Goal: Task Accomplishment & Management: Manage account settings

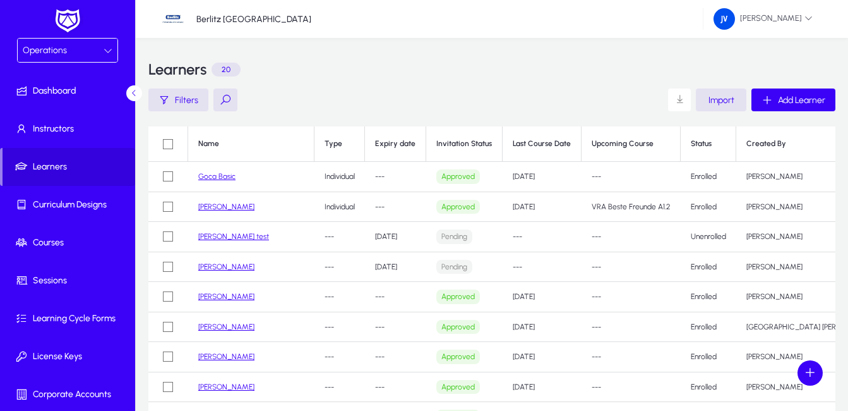
click at [214, 175] on link "Goca Basic" at bounding box center [216, 176] width 37 height 9
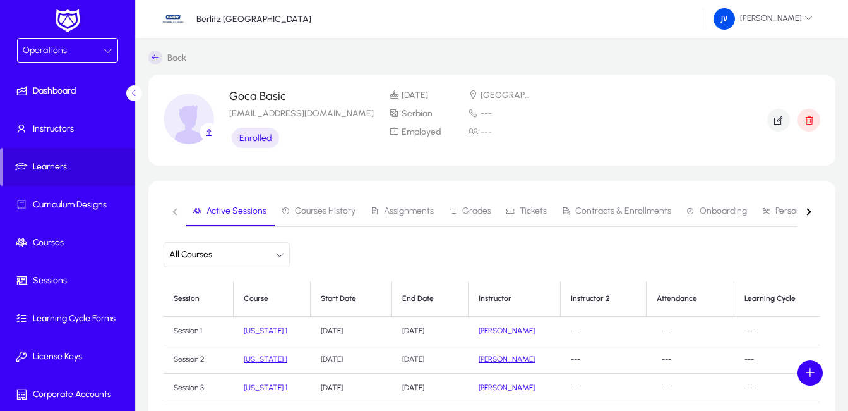
click at [633, 203] on span "Contracts & Enrollments" at bounding box center [617, 211] width 110 height 30
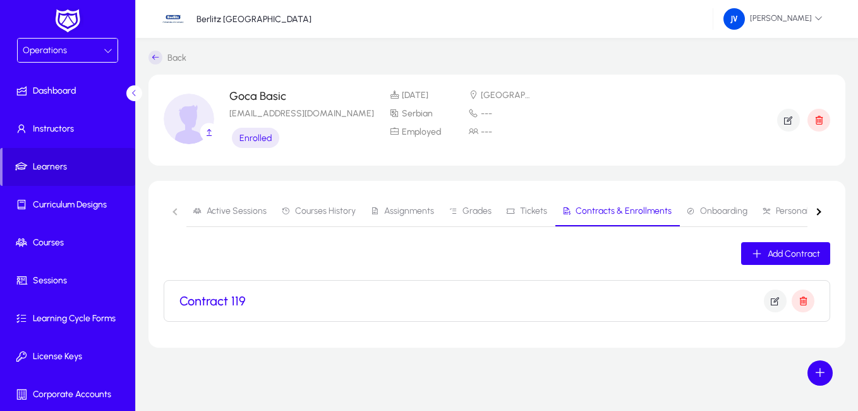
click at [218, 298] on h3 "Contract 119" at bounding box center [212, 300] width 66 height 15
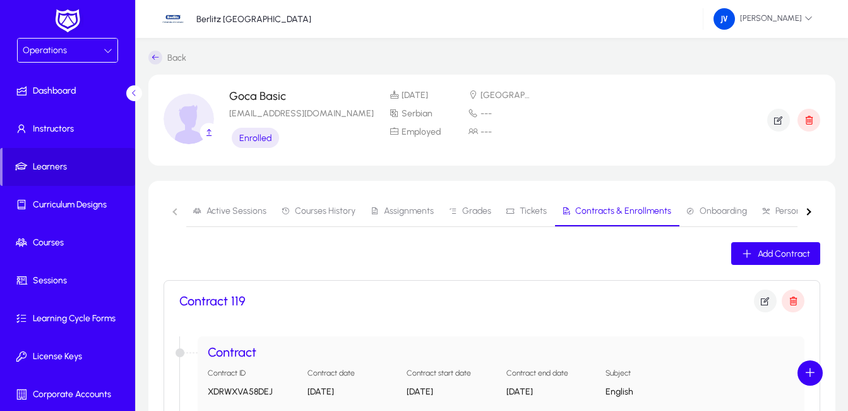
click at [812, 210] on button "button" at bounding box center [809, 211] width 23 height 31
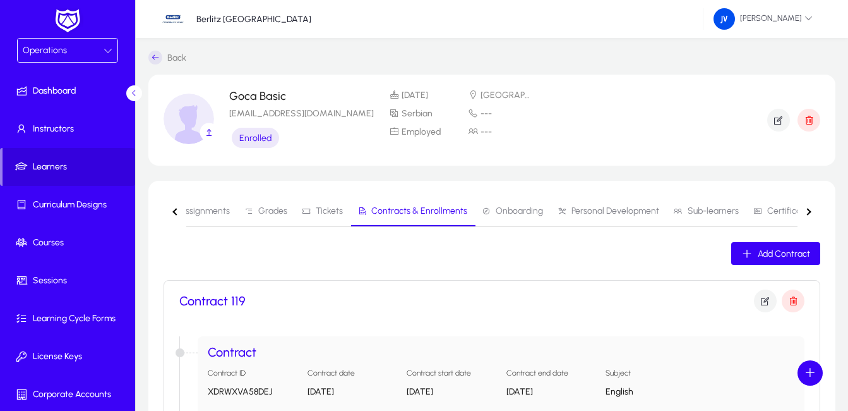
click at [808, 207] on button "button" at bounding box center [809, 211] width 23 height 31
click at [174, 208] on button "button" at bounding box center [175, 211] width 23 height 31
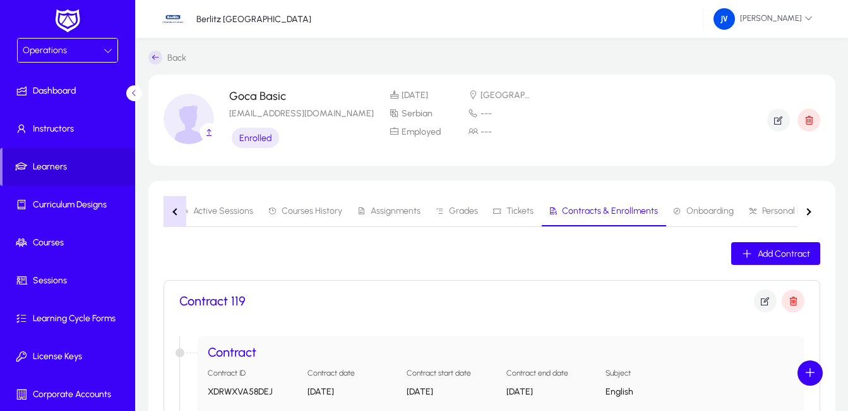
click at [174, 208] on button "button" at bounding box center [175, 211] width 23 height 31
click at [104, 48] on icon at bounding box center [108, 50] width 9 height 9
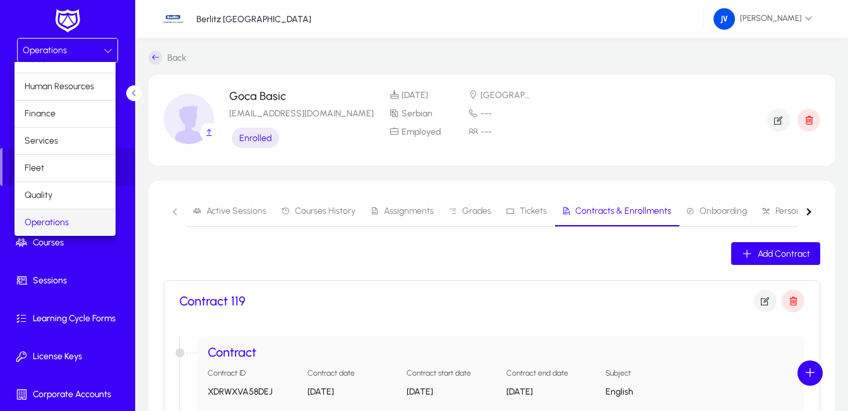
scroll to position [43, 0]
click at [116, 41] on div at bounding box center [424, 205] width 848 height 411
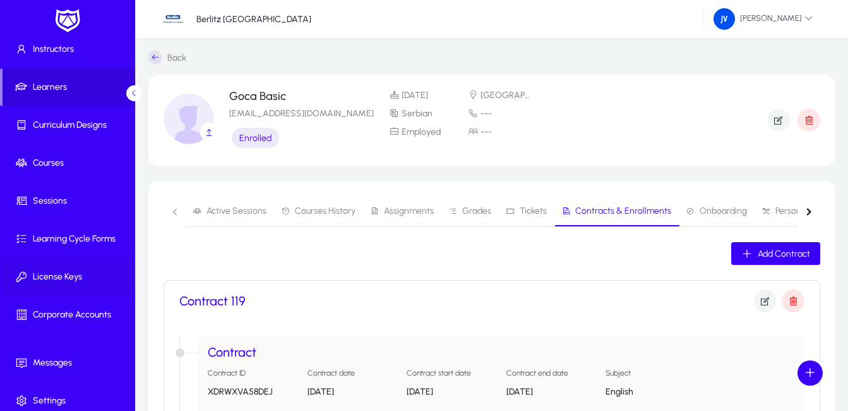
scroll to position [88, 0]
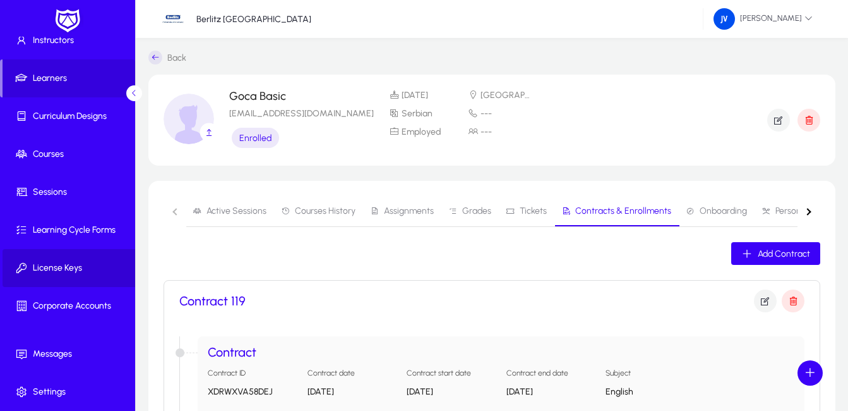
click at [75, 267] on span "License Keys" at bounding box center [70, 268] width 135 height 13
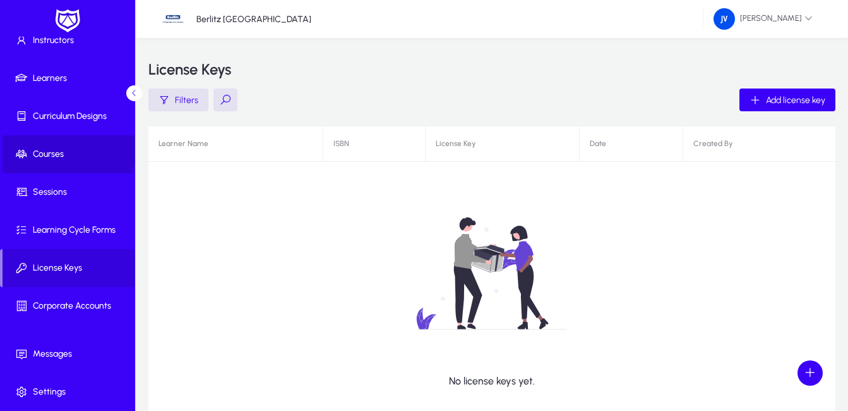
click at [61, 148] on span "Courses" at bounding box center [70, 154] width 135 height 13
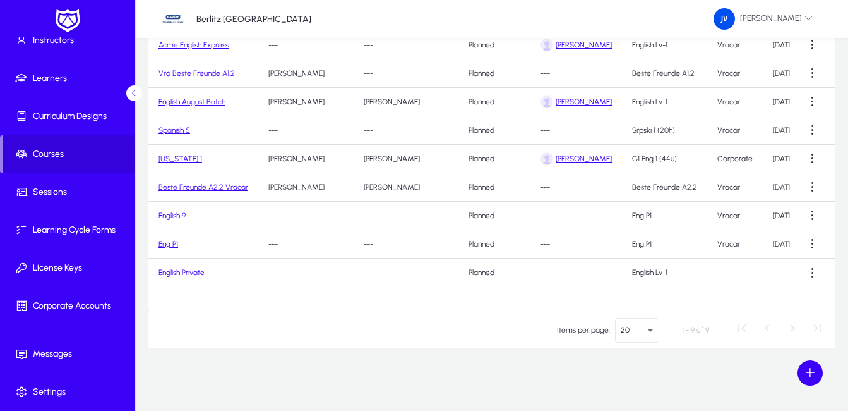
scroll to position [4, 0]
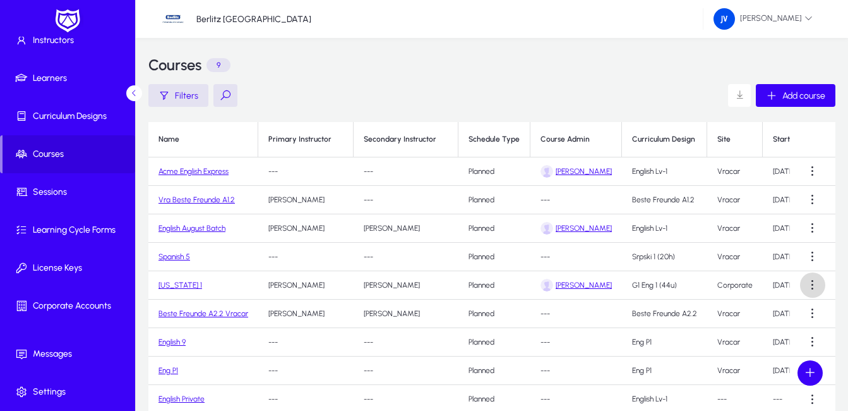
click at [815, 281] on span at bounding box center [812, 284] width 25 height 25
click at [777, 313] on span "Edit" at bounding box center [790, 315] width 51 height 11
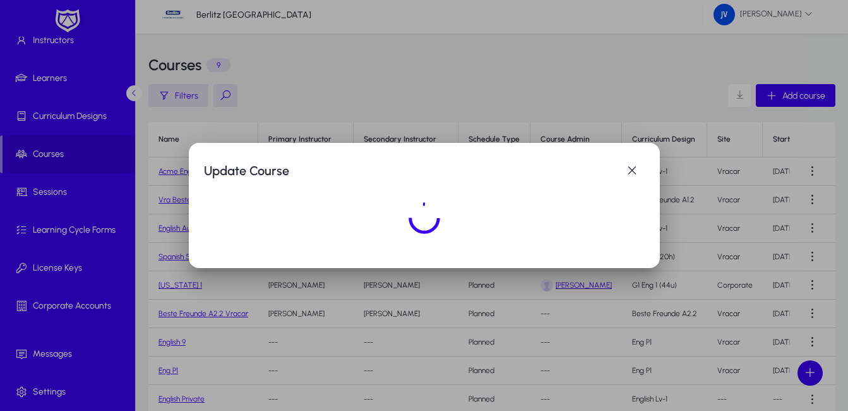
scroll to position [0, 0]
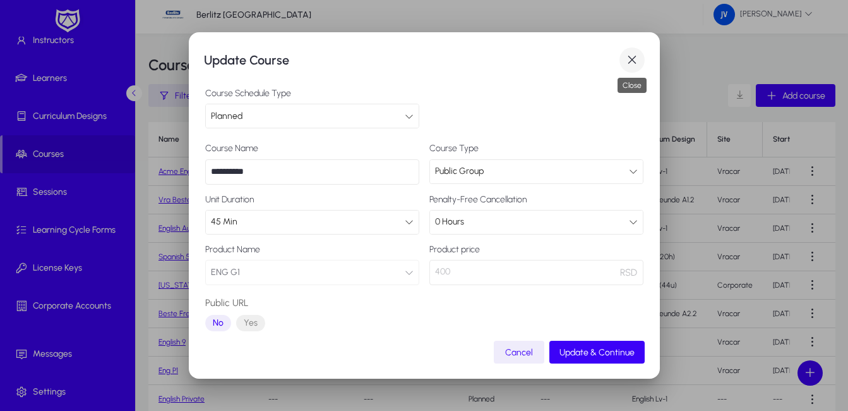
click at [637, 55] on span "button" at bounding box center [632, 59] width 25 height 25
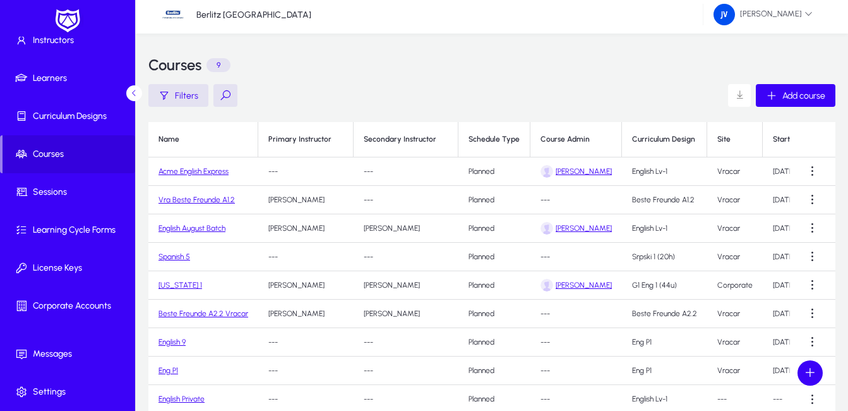
scroll to position [4, 0]
click at [184, 284] on link "[US_STATE] 1" at bounding box center [181, 284] width 44 height 9
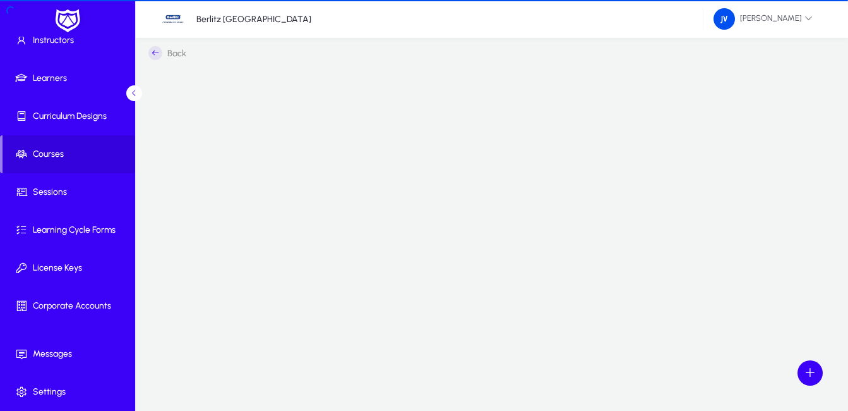
click at [184, 284] on div at bounding box center [491, 294] width 687 height 25
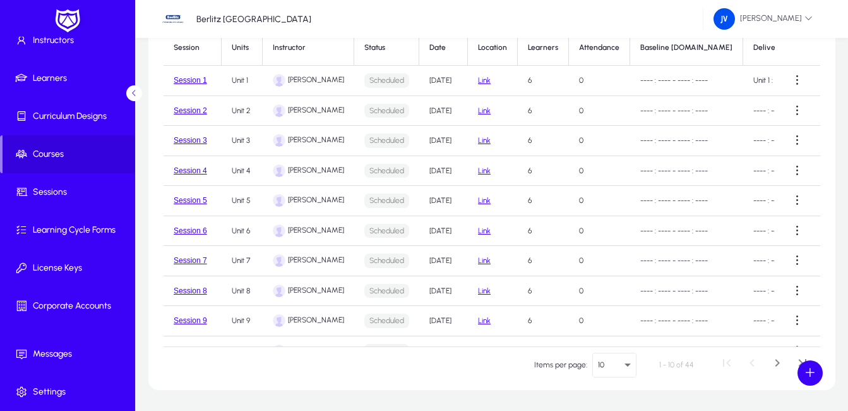
scroll to position [253, 0]
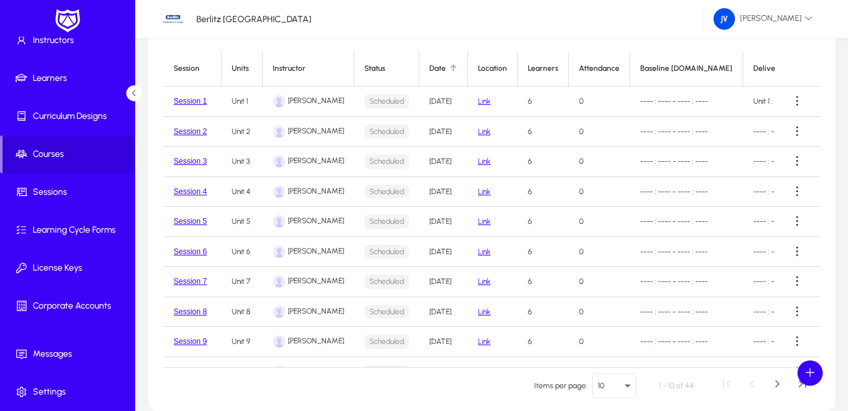
click at [450, 68] on div at bounding box center [454, 68] width 8 height 8
click at [792, 99] on span at bounding box center [797, 100] width 25 height 25
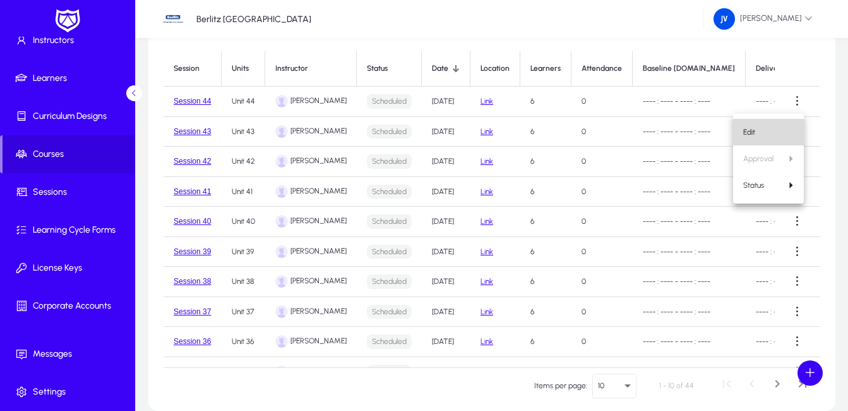
click at [764, 127] on span "Edit" at bounding box center [769, 131] width 51 height 11
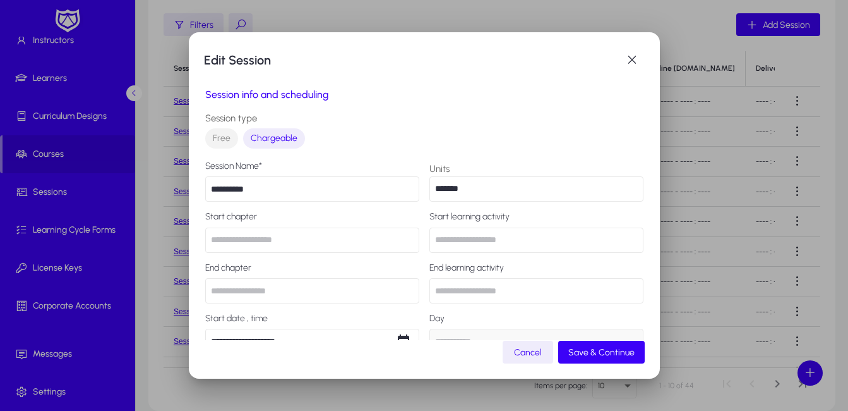
type input "*********"
type input "*****"
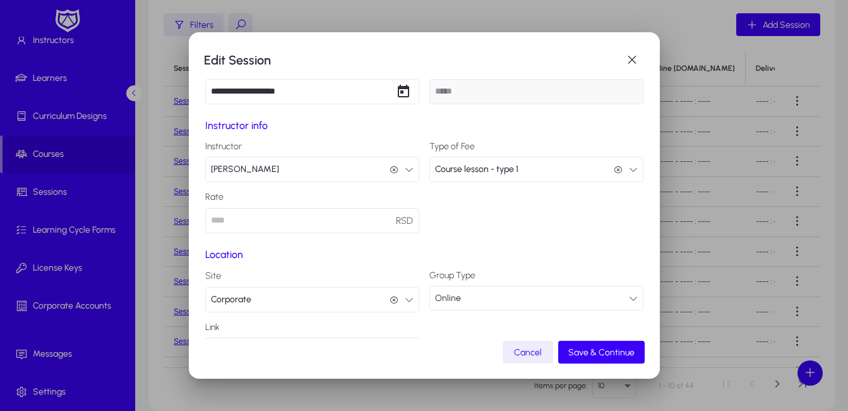
scroll to position [280, 0]
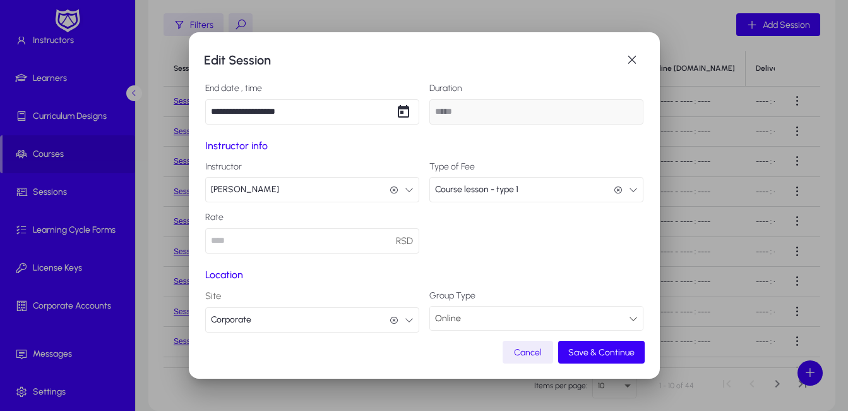
click at [293, 105] on input "**********" at bounding box center [312, 111] width 214 height 25
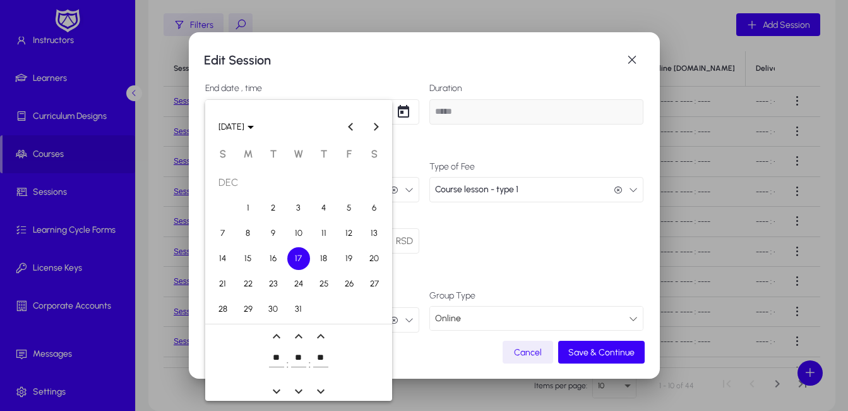
click at [634, 56] on div at bounding box center [424, 205] width 848 height 411
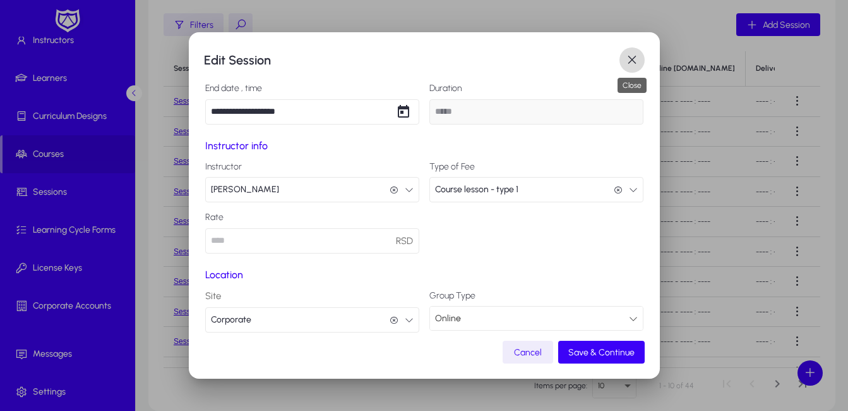
click at [634, 57] on span "button" at bounding box center [632, 59] width 25 height 25
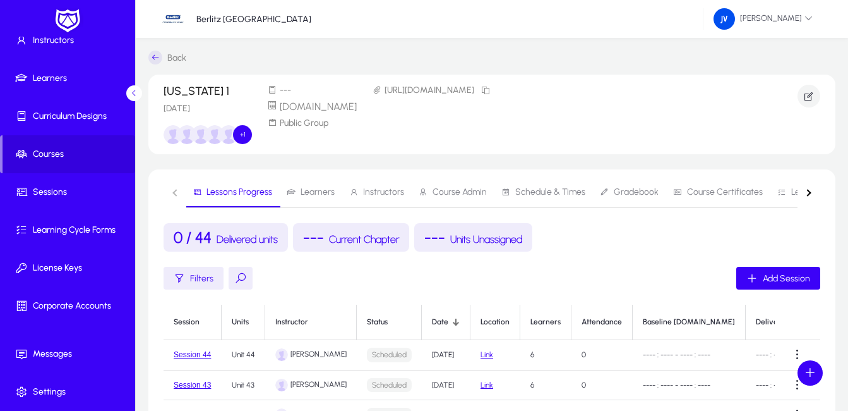
scroll to position [253, 0]
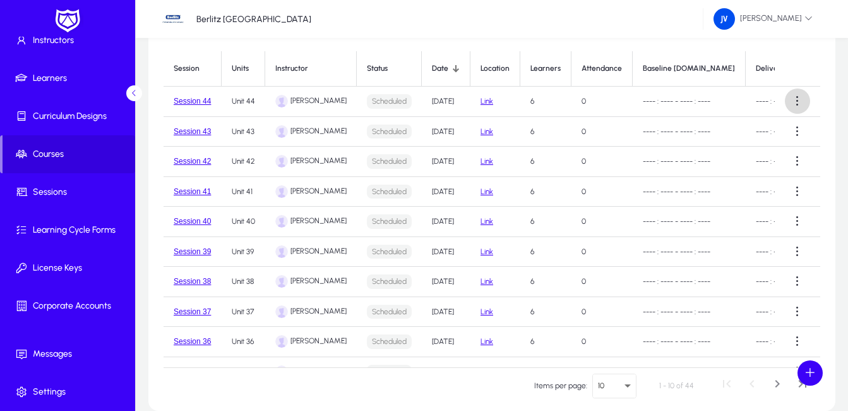
click at [793, 97] on span at bounding box center [797, 100] width 25 height 25
click at [764, 129] on span "Edit" at bounding box center [769, 131] width 51 height 11
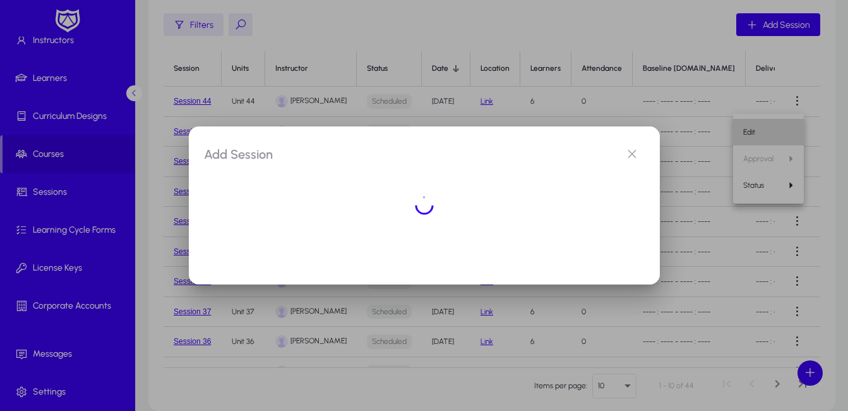
scroll to position [0, 0]
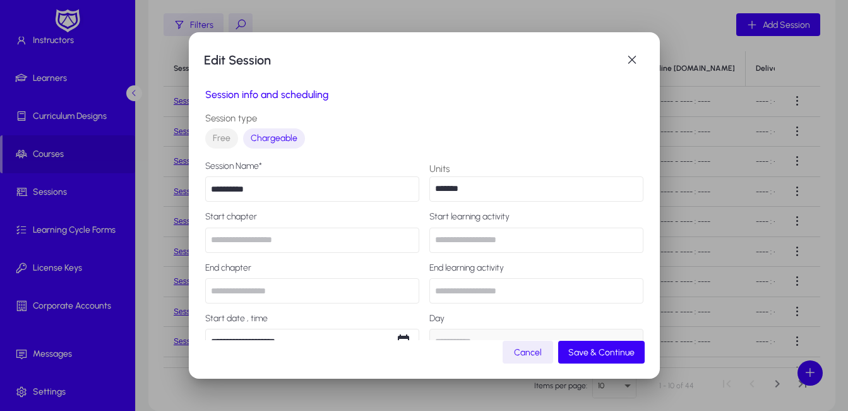
type input "*********"
type input "*****"
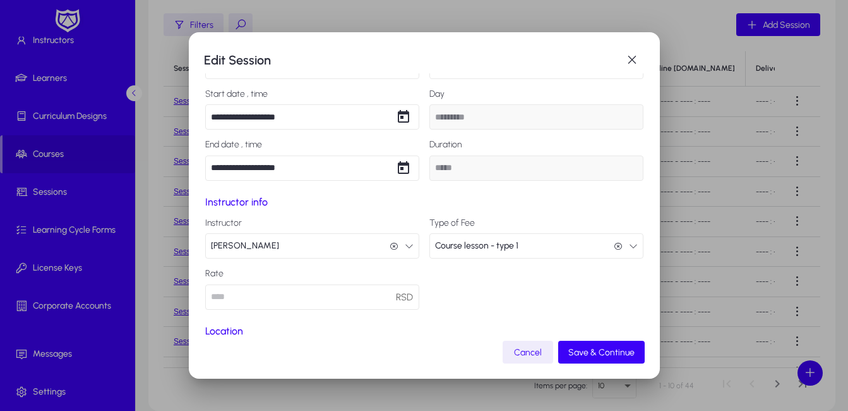
scroll to position [154, 0]
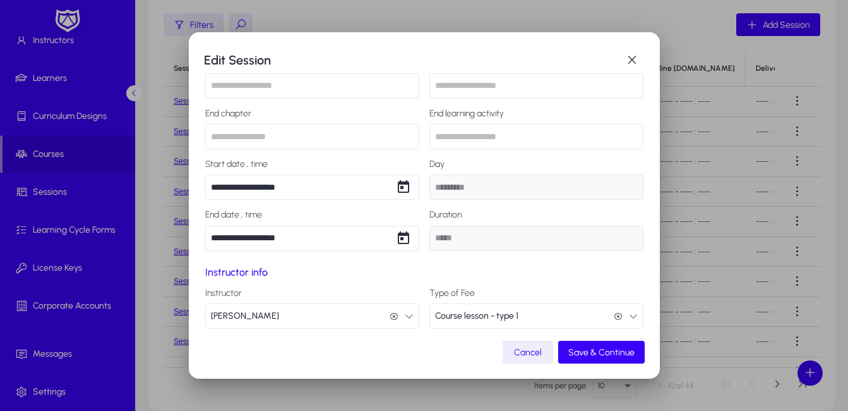
click at [227, 186] on input "**********" at bounding box center [312, 186] width 214 height 25
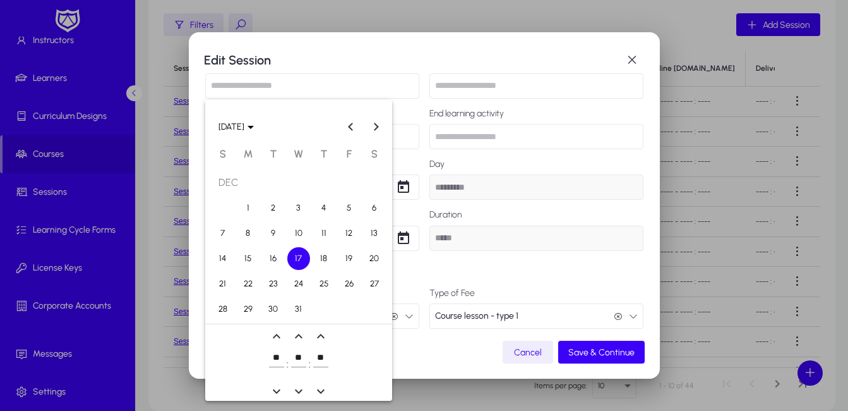
drag, startPoint x: 323, startPoint y: 255, endPoint x: 322, endPoint y: 265, distance: 10.9
click at [323, 255] on span "18" at bounding box center [324, 258] width 23 height 23
type input "**********"
type input "********"
type input "***"
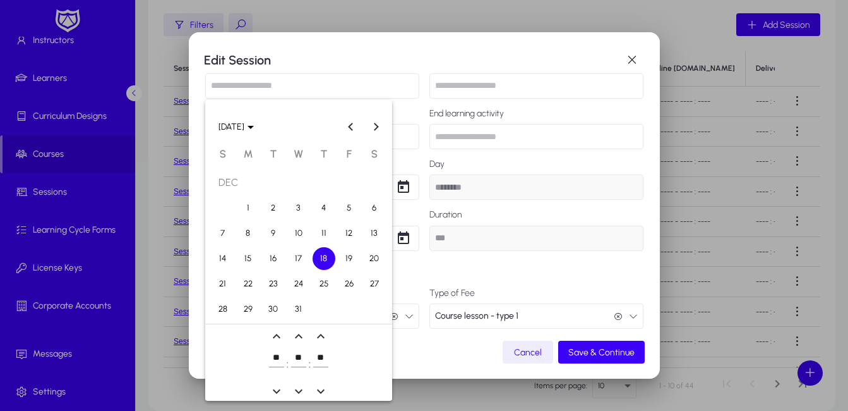
click at [587, 352] on div at bounding box center [424, 205] width 848 height 411
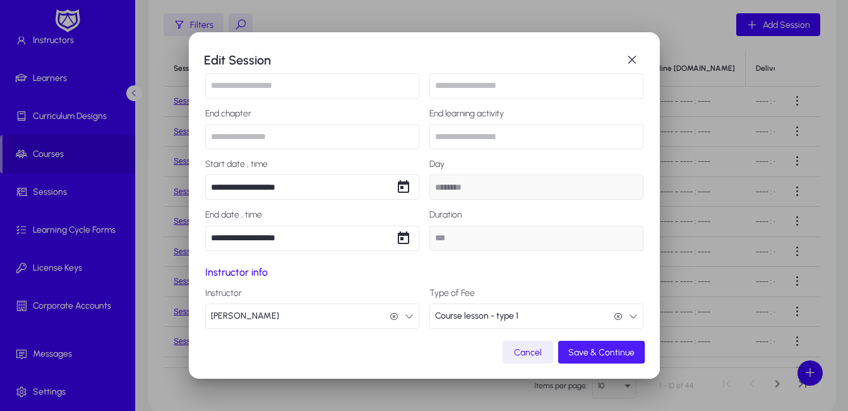
click at [587, 352] on span "Save & Continue" at bounding box center [602, 352] width 66 height 11
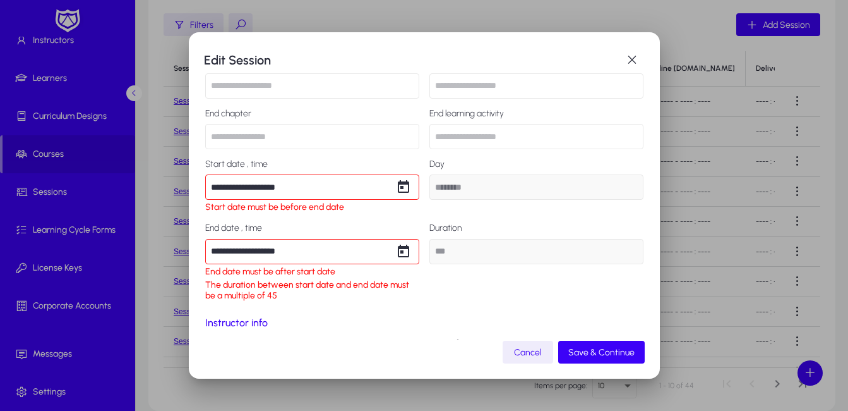
click at [411, 311] on mat-dialog-content "**********" at bounding box center [424, 206] width 441 height 267
click at [634, 59] on span "button" at bounding box center [632, 59] width 25 height 25
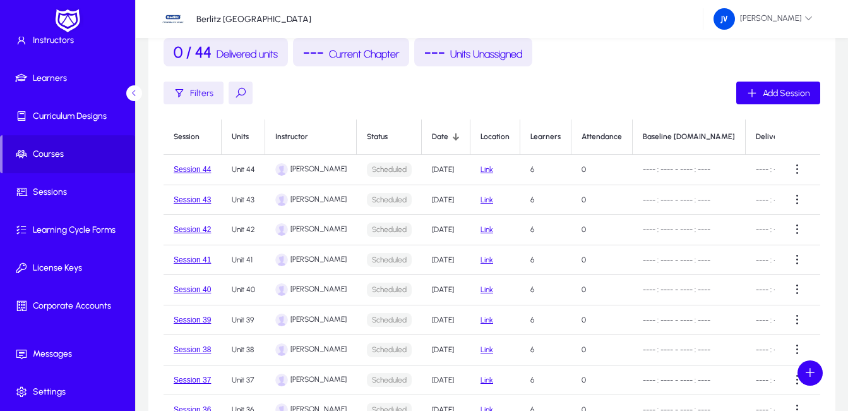
scroll to position [190, 0]
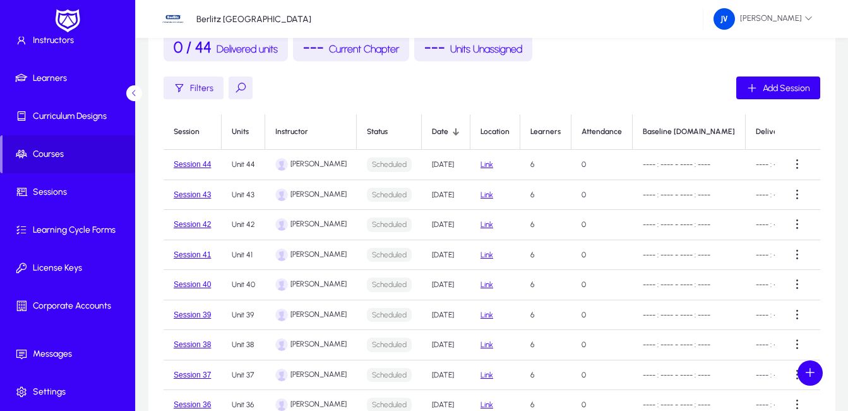
click at [455, 133] on div at bounding box center [457, 134] width 4 height 4
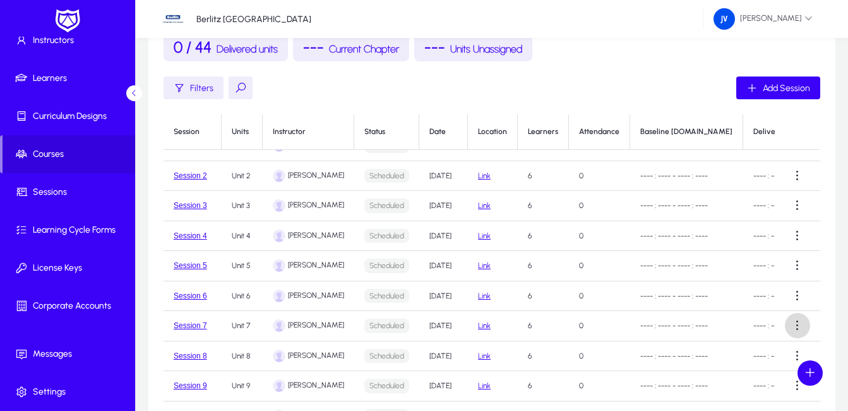
click at [788, 316] on span at bounding box center [797, 325] width 25 height 25
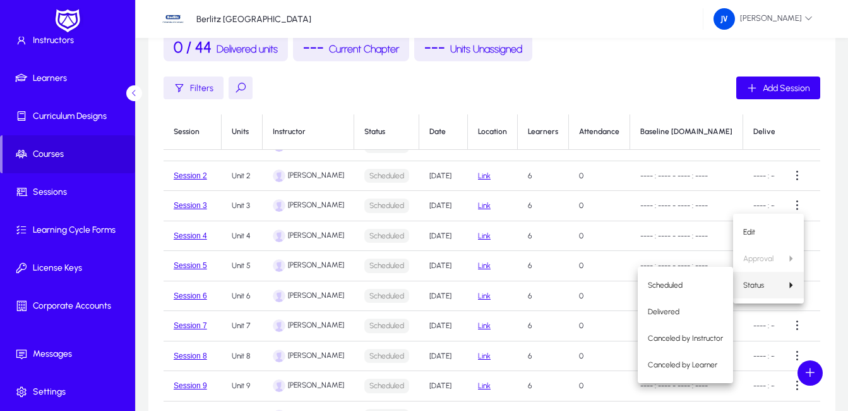
click at [783, 316] on div at bounding box center [424, 205] width 848 height 411
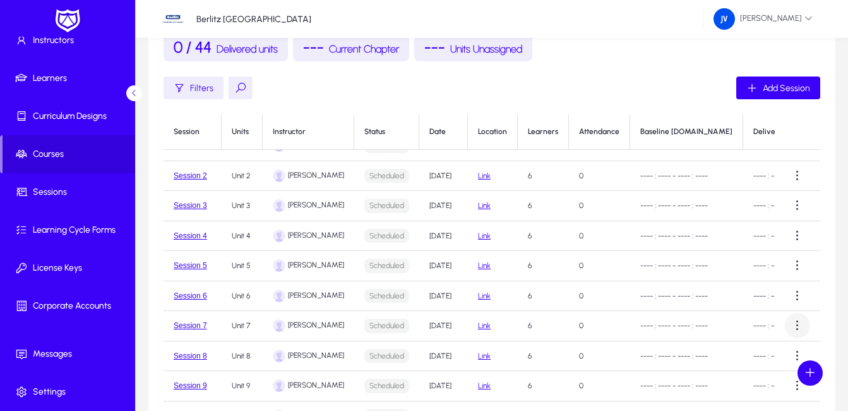
click at [789, 316] on span at bounding box center [797, 325] width 25 height 25
click at [789, 316] on div at bounding box center [424, 205] width 848 height 411
click at [789, 316] on span at bounding box center [797, 325] width 25 height 25
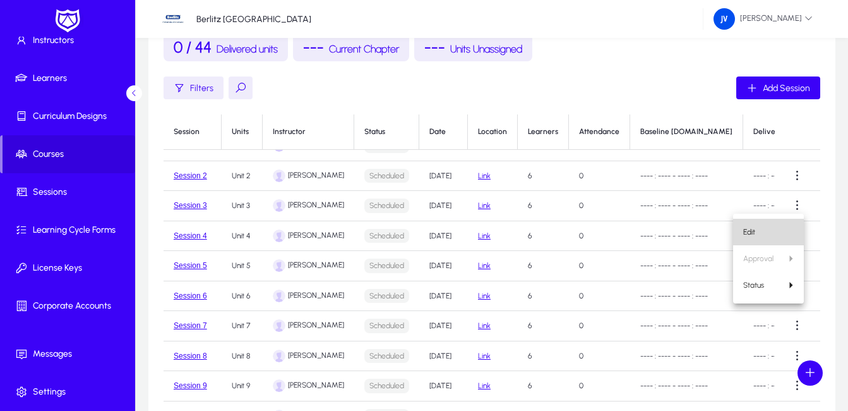
click at [769, 230] on span "Edit" at bounding box center [769, 231] width 51 height 11
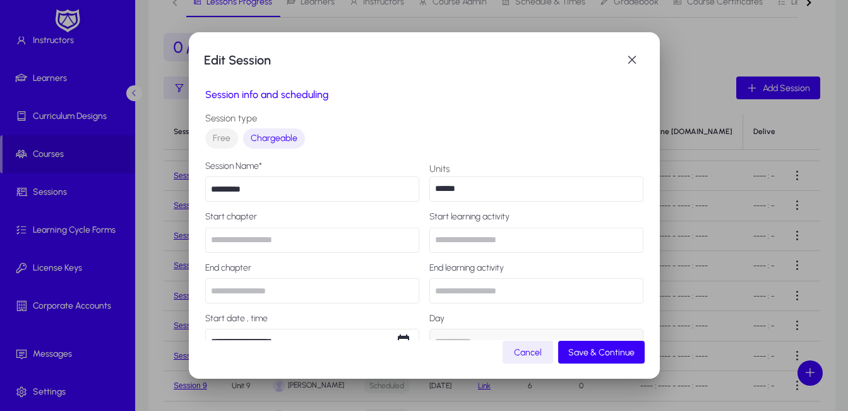
type input "******"
type input "*****"
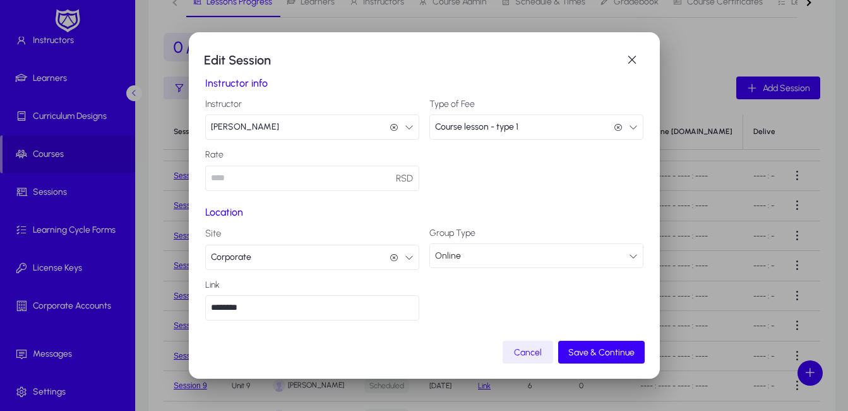
scroll to position [217, 0]
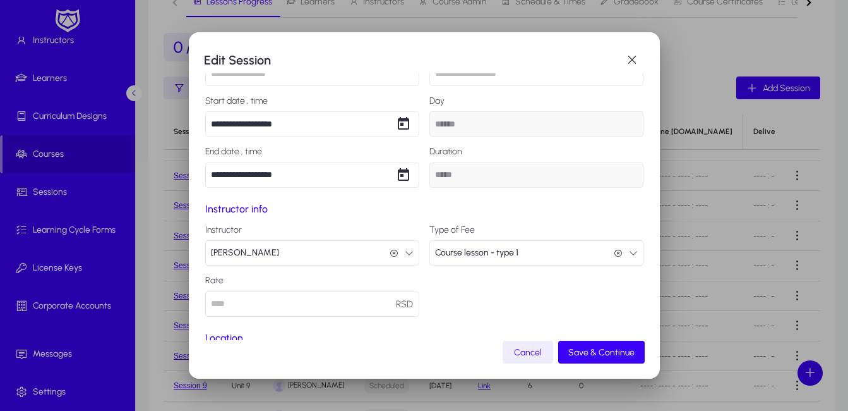
click at [223, 173] on input "**********" at bounding box center [312, 174] width 214 height 25
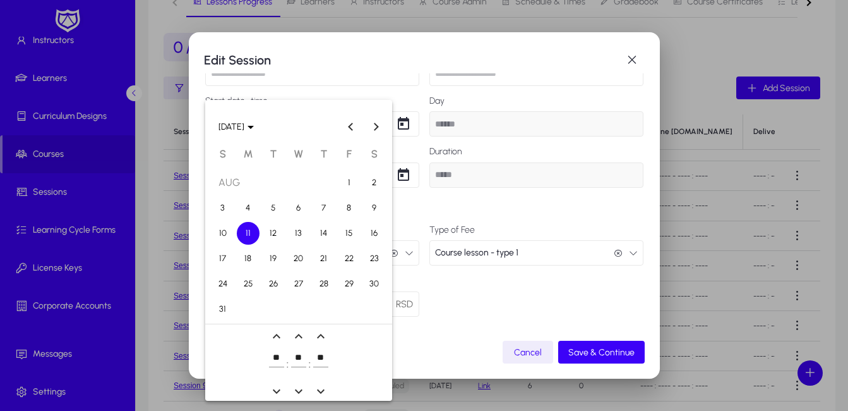
click at [276, 231] on span "12" at bounding box center [273, 233] width 23 height 23
type input "**********"
type input "*******"
click at [606, 356] on div at bounding box center [424, 205] width 848 height 411
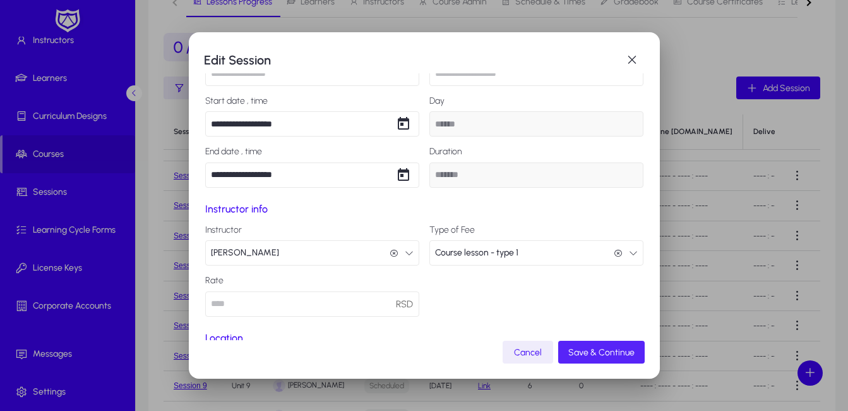
click at [605, 354] on span "Save & Continue" at bounding box center [602, 352] width 66 height 11
type input "**********"
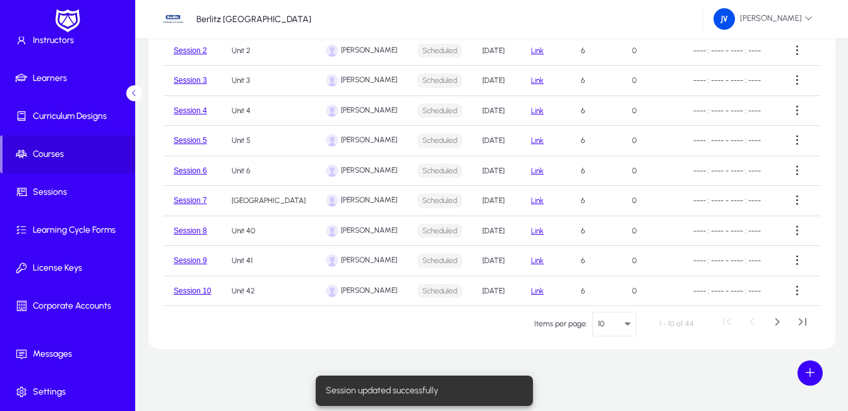
scroll to position [316, 0]
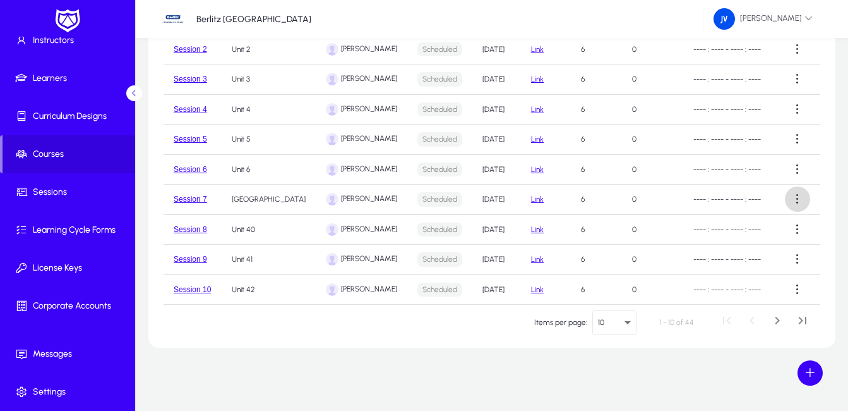
click at [793, 188] on span at bounding box center [797, 198] width 25 height 25
click at [753, 216] on span "Edit" at bounding box center [769, 220] width 51 height 11
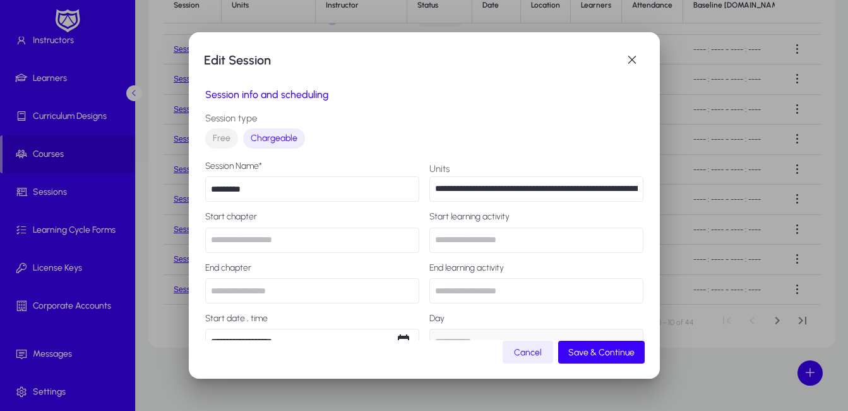
type input "******"
type input "*******"
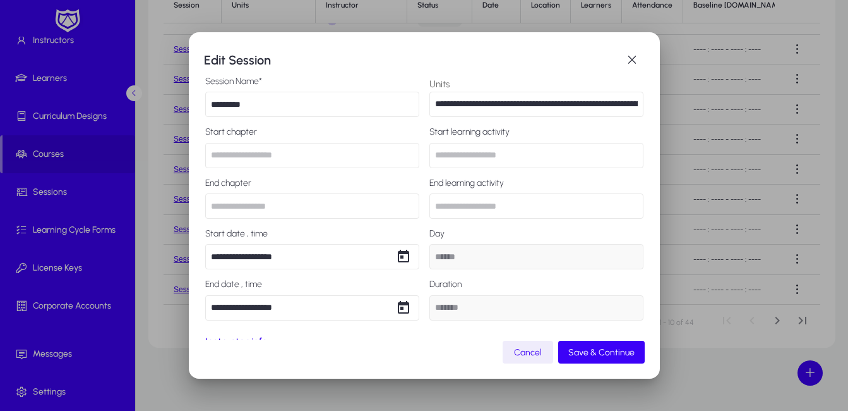
scroll to position [190, 0]
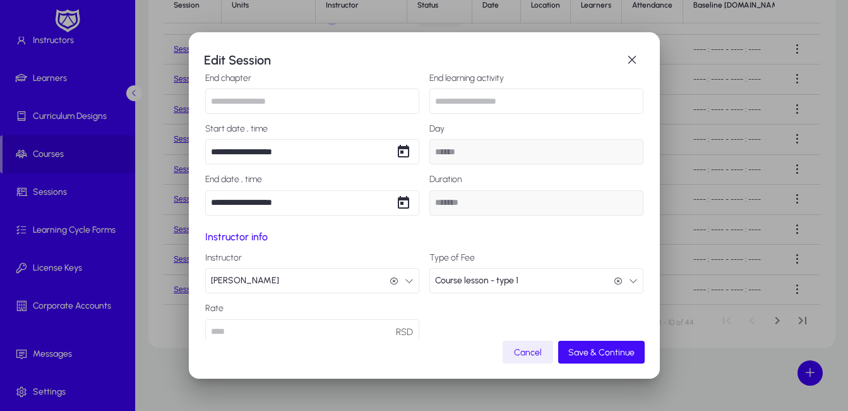
click at [611, 348] on span "Save & Continue" at bounding box center [602, 352] width 66 height 11
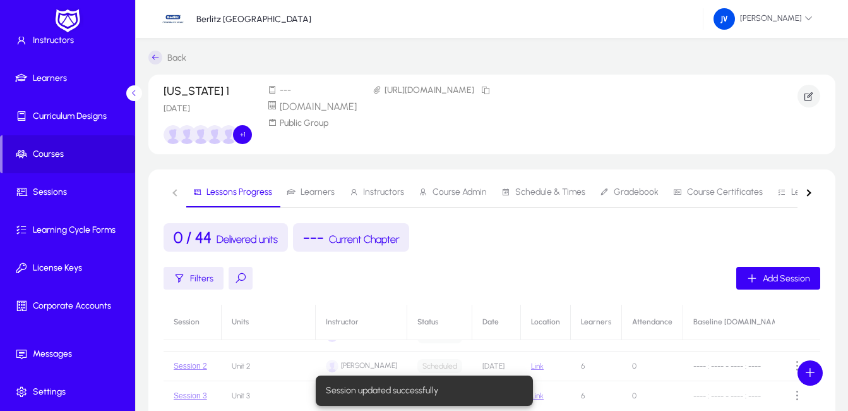
scroll to position [316, 0]
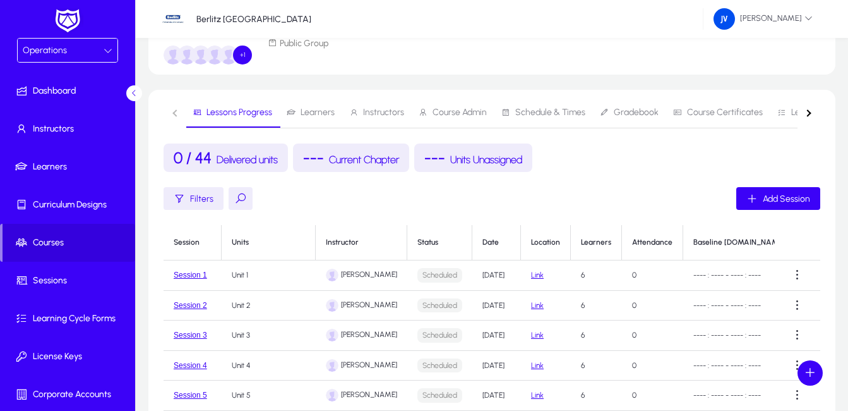
scroll to position [253, 0]
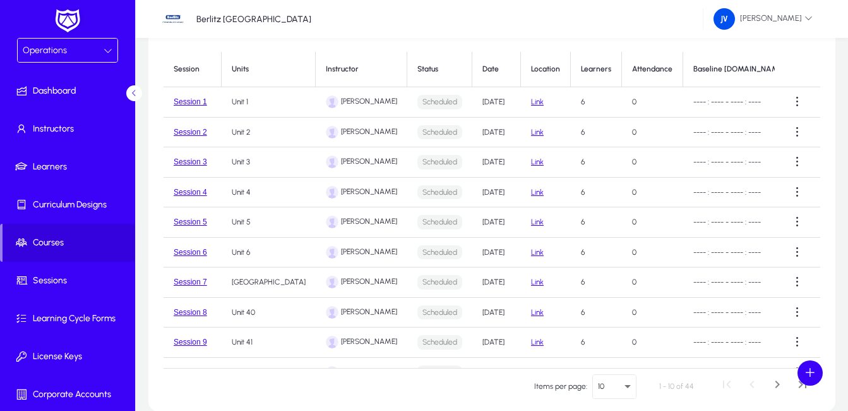
click at [521, 284] on td "Aug 11, 2025" at bounding box center [497, 282] width 49 height 30
click at [519, 282] on td "Aug 11, 2025" at bounding box center [497, 282] width 49 height 30
click at [793, 282] on span at bounding box center [797, 281] width 25 height 25
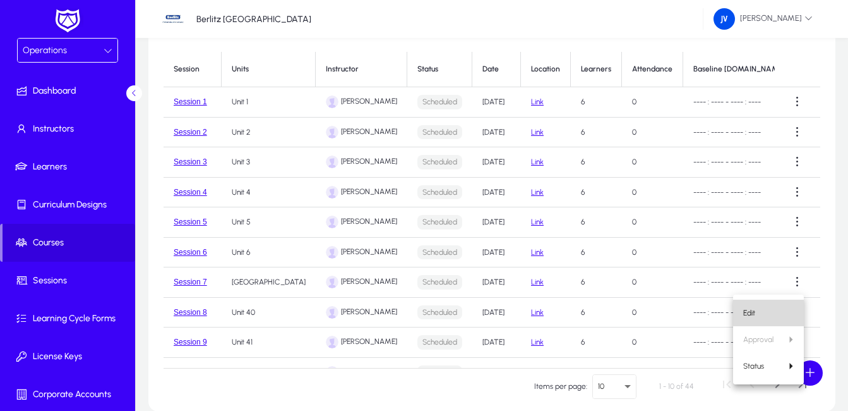
click at [763, 307] on span "Edit" at bounding box center [769, 312] width 51 height 11
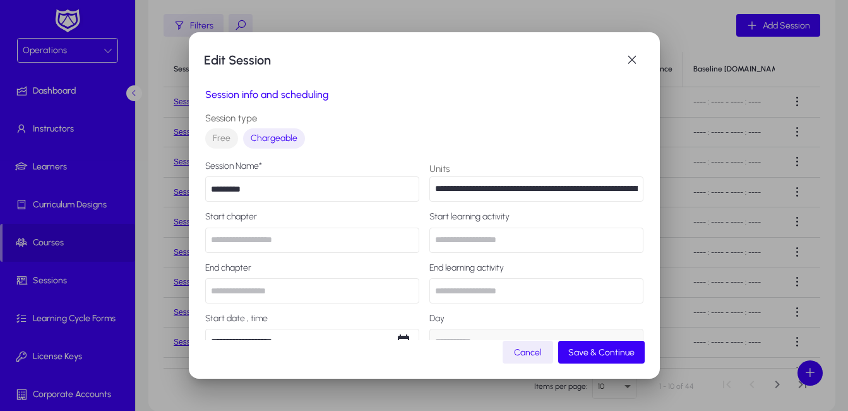
type input "******"
type input "*******"
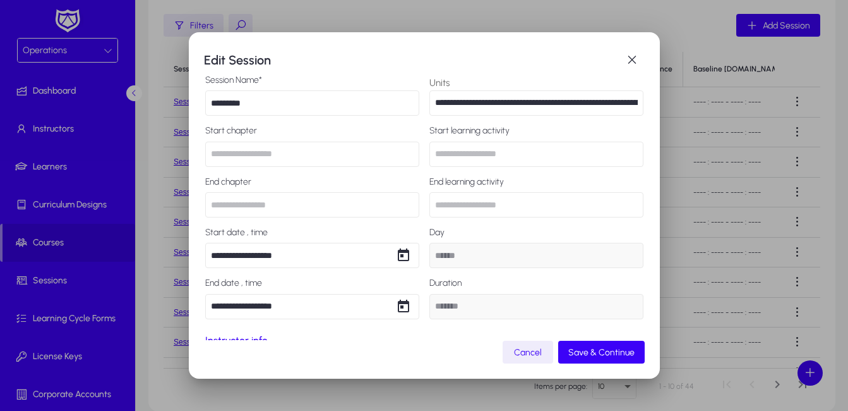
scroll to position [190, 0]
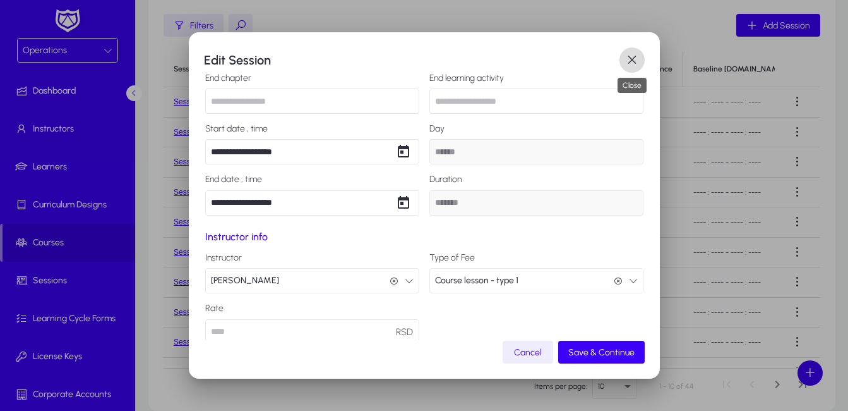
click at [629, 63] on span "button" at bounding box center [632, 59] width 25 height 25
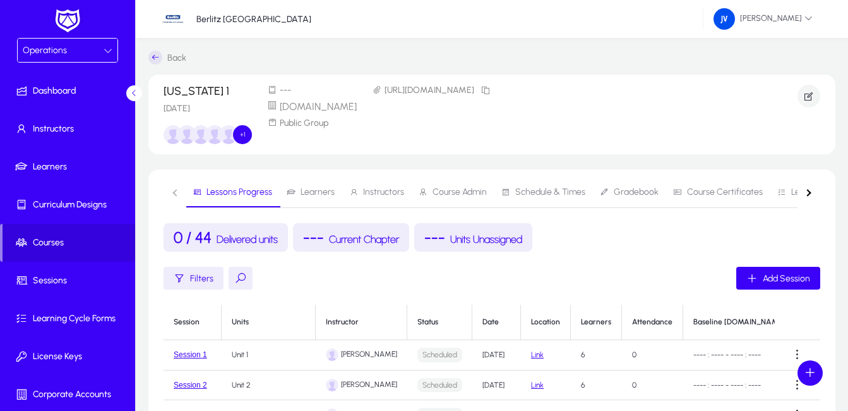
scroll to position [253, 0]
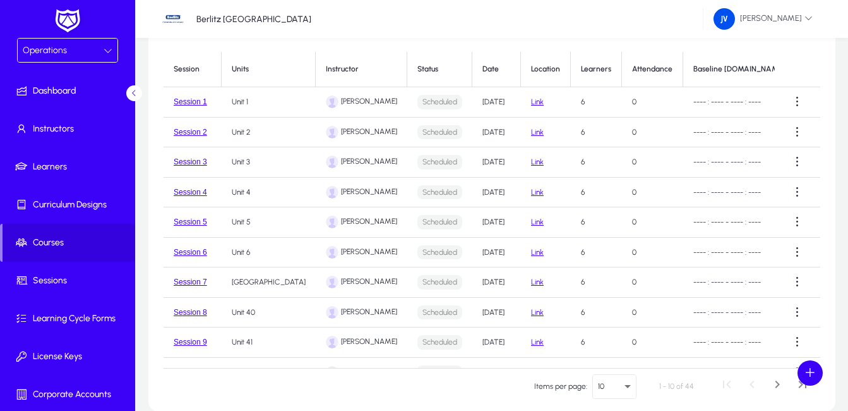
click at [521, 292] on td "Aug 11, 2025" at bounding box center [497, 282] width 49 height 30
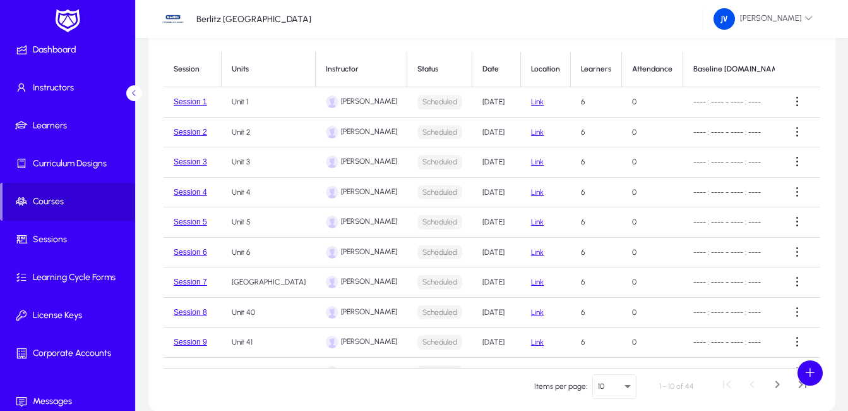
scroll to position [0, 0]
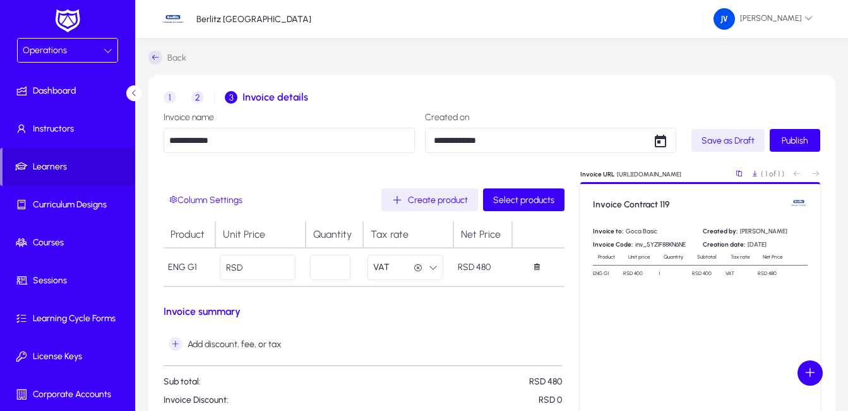
scroll to position [11, 0]
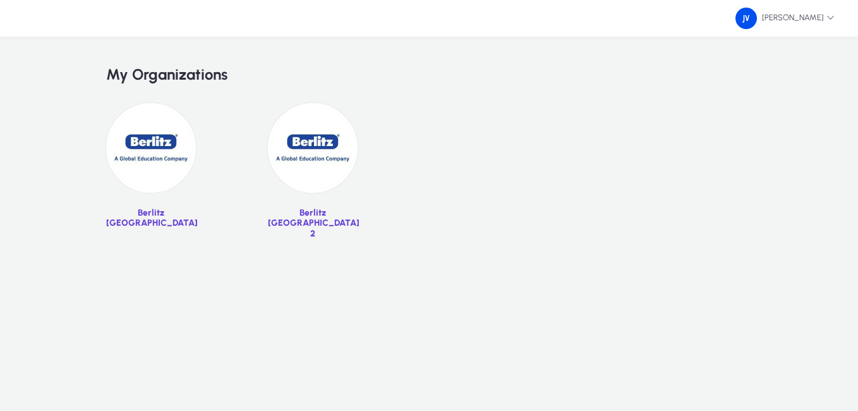
click at [154, 211] on p "Berlitz [GEOGRAPHIC_DATA]" at bounding box center [151, 218] width 90 height 21
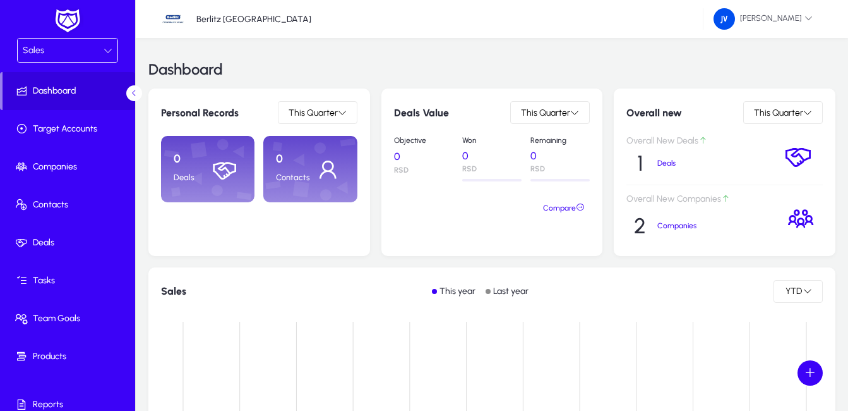
click at [106, 56] on div at bounding box center [108, 50] width 9 height 15
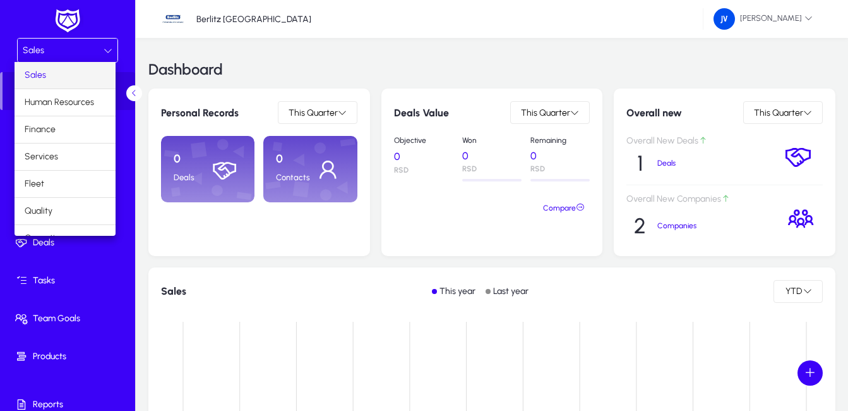
scroll to position [43, 0]
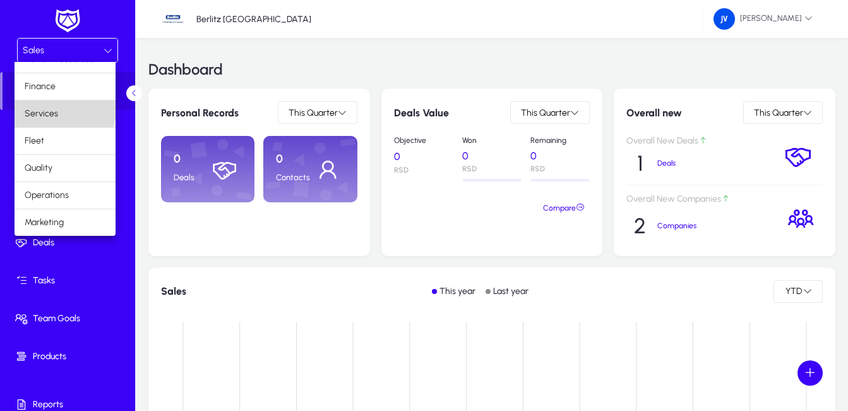
click at [64, 109] on mat-option "Services" at bounding box center [65, 113] width 101 height 27
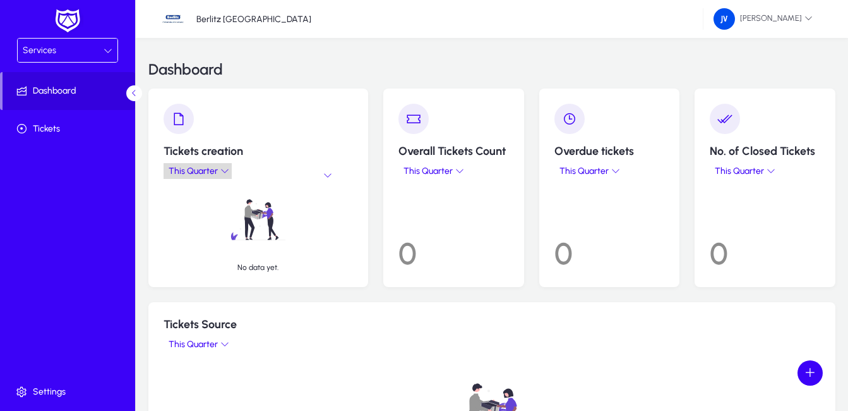
click at [222, 172] on icon at bounding box center [224, 170] width 9 height 9
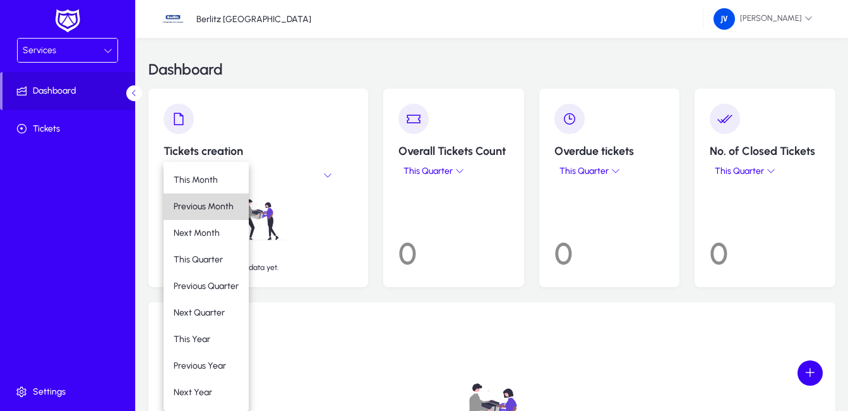
click at [227, 208] on span "Previous Month" at bounding box center [204, 206] width 60 height 11
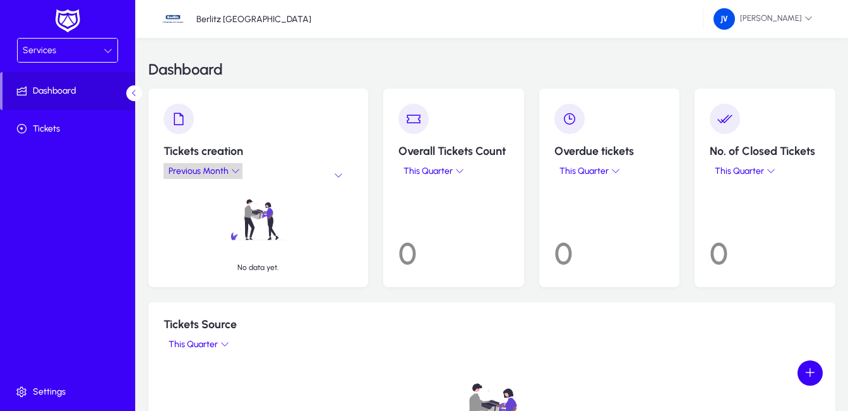
click at [238, 175] on span "Previous Month" at bounding box center [203, 171] width 79 height 11
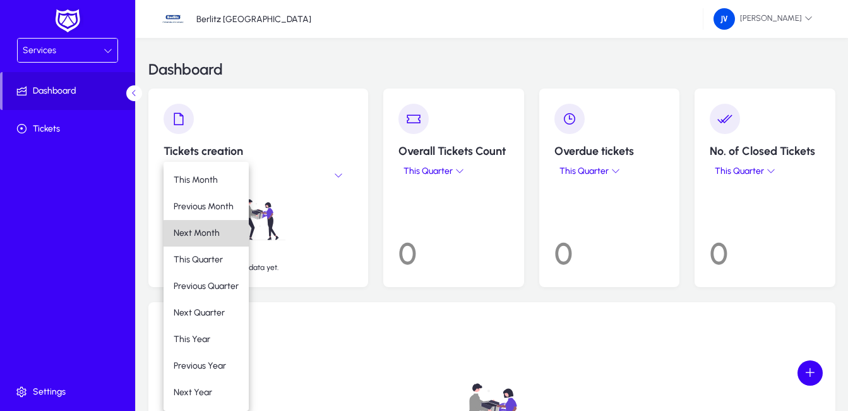
click at [224, 236] on span "Next Month" at bounding box center [206, 232] width 65 height 11
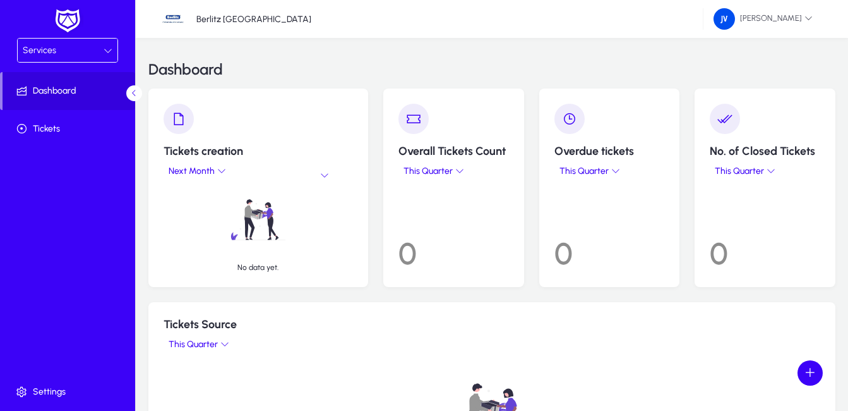
click at [328, 178] on icon at bounding box center [324, 175] width 9 height 9
click at [462, 172] on icon at bounding box center [459, 170] width 9 height 9
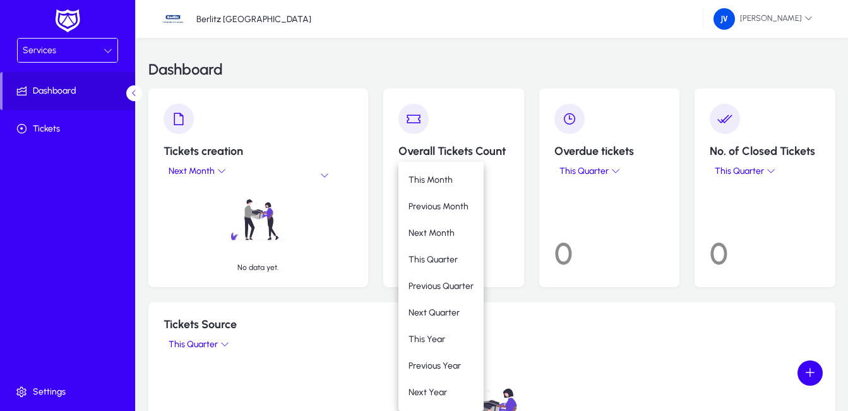
click at [492, 191] on div at bounding box center [424, 205] width 848 height 411
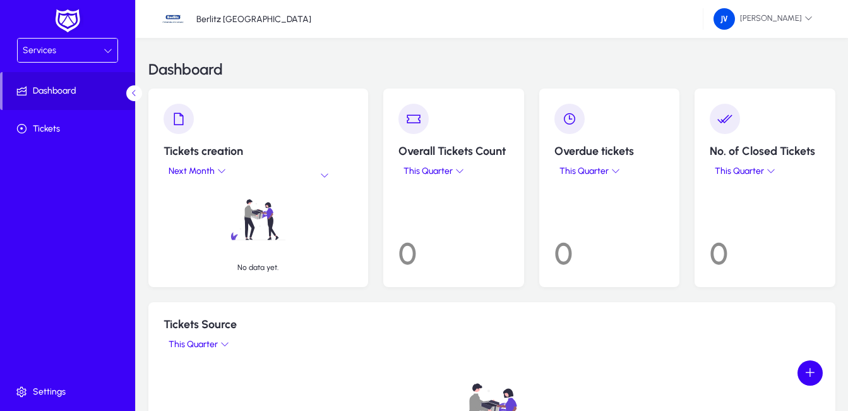
scroll to position [63, 0]
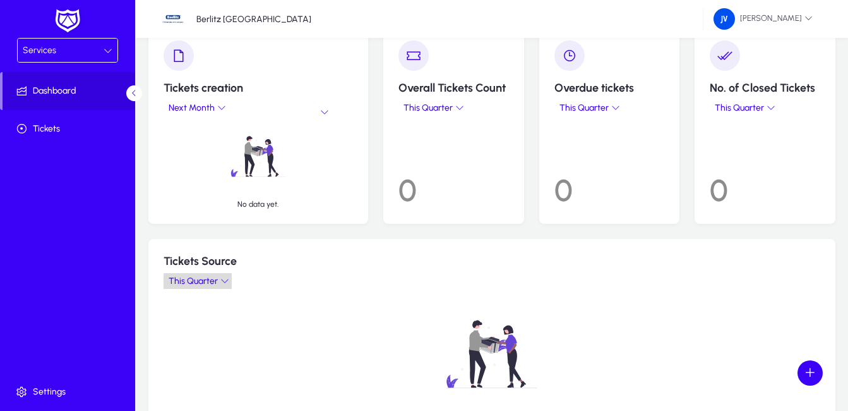
click at [229, 284] on icon at bounding box center [224, 280] width 9 height 9
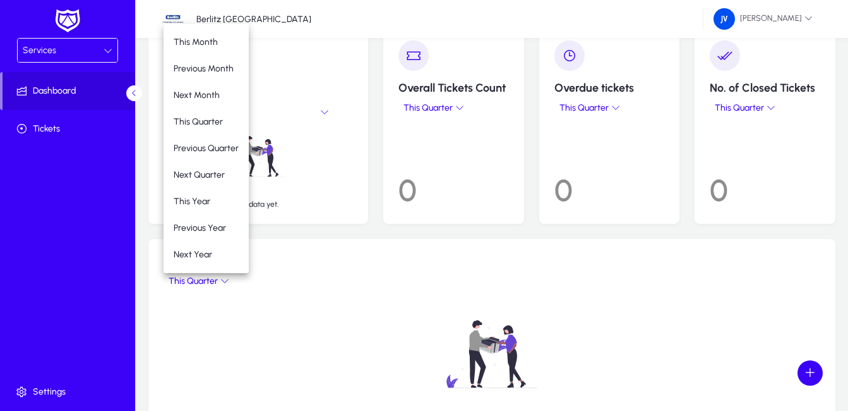
click at [312, 289] on div at bounding box center [424, 205] width 848 height 411
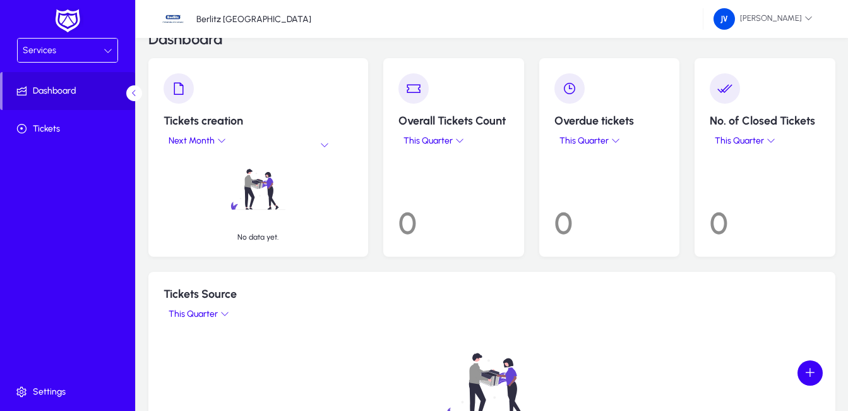
scroll to position [0, 0]
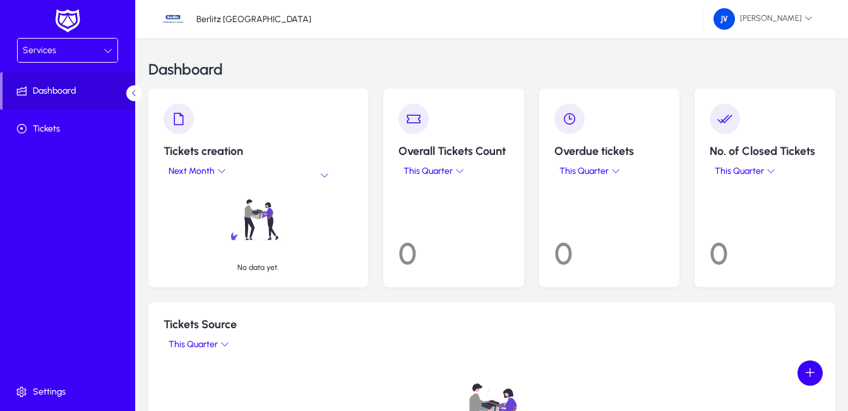
click at [112, 51] on div "Services" at bounding box center [68, 50] width 100 height 23
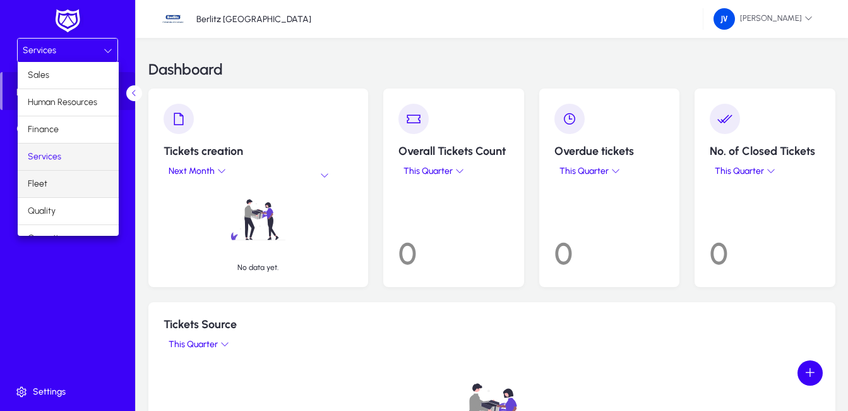
click at [56, 190] on mat-option "Fleet" at bounding box center [68, 184] width 101 height 27
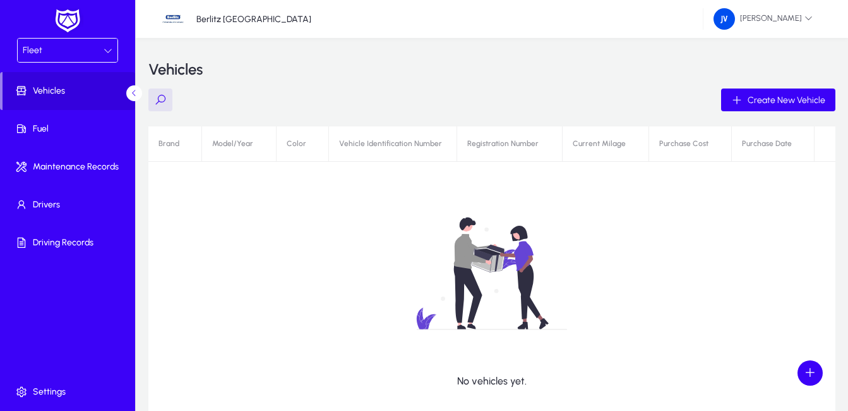
click at [111, 53] on icon at bounding box center [108, 50] width 9 height 9
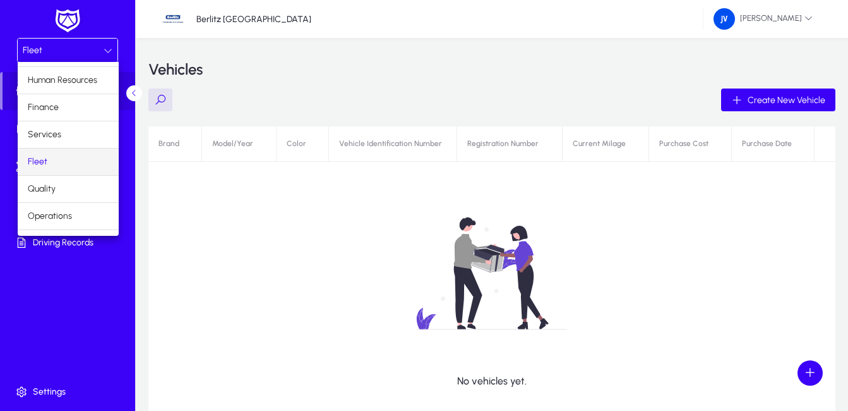
scroll to position [43, 0]
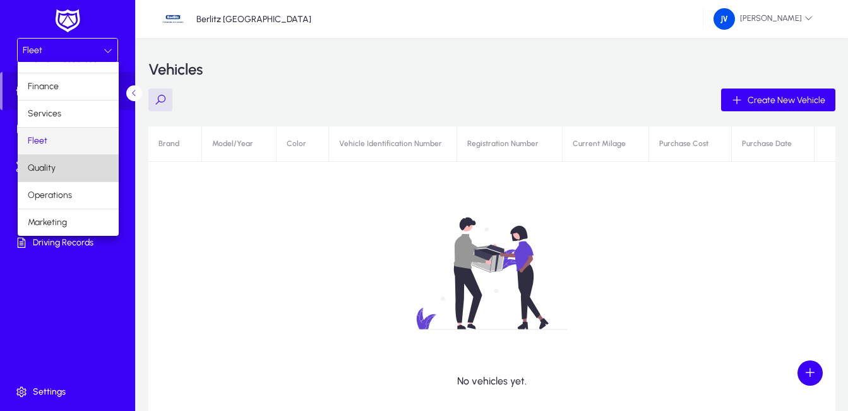
click at [84, 170] on mat-option "Quality" at bounding box center [68, 168] width 101 height 27
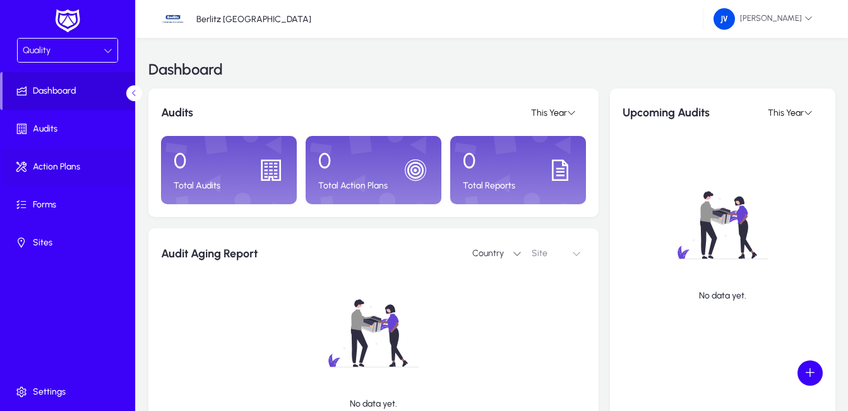
click at [85, 168] on span "Action Plans" at bounding box center [70, 166] width 135 height 13
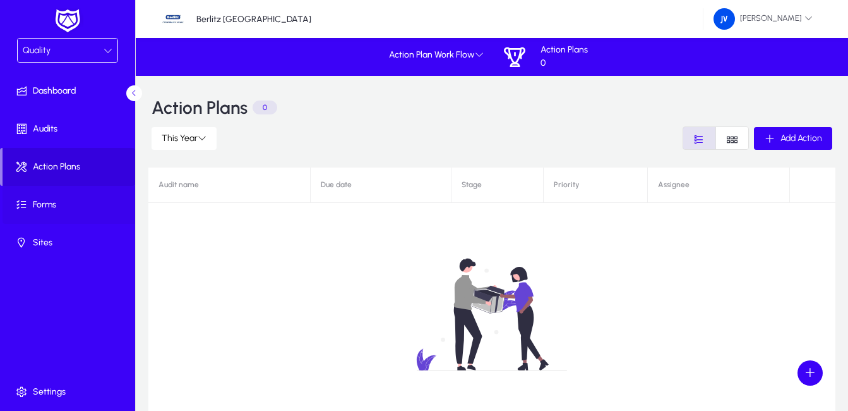
click at [54, 207] on span "Forms" at bounding box center [70, 204] width 135 height 13
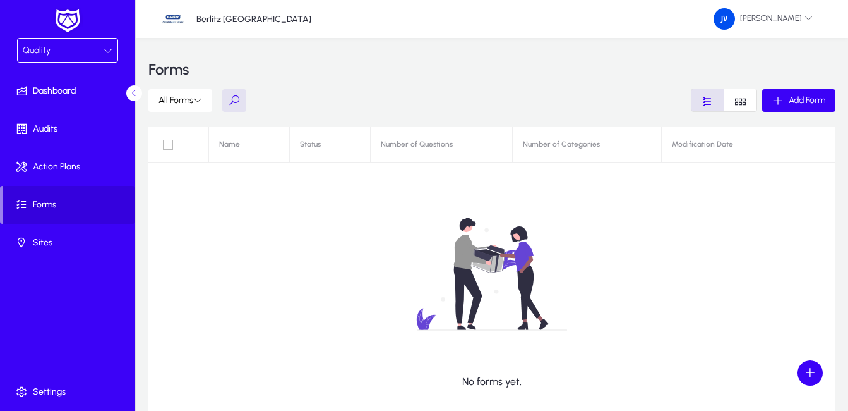
click at [112, 51] on div "Quality" at bounding box center [68, 50] width 100 height 23
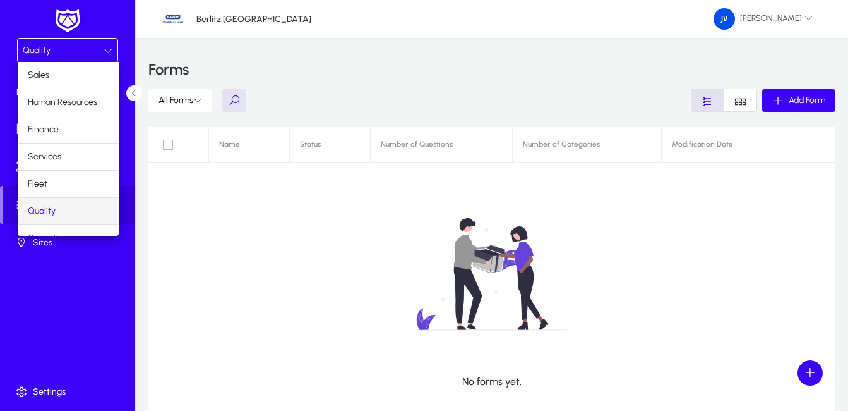
scroll to position [43, 0]
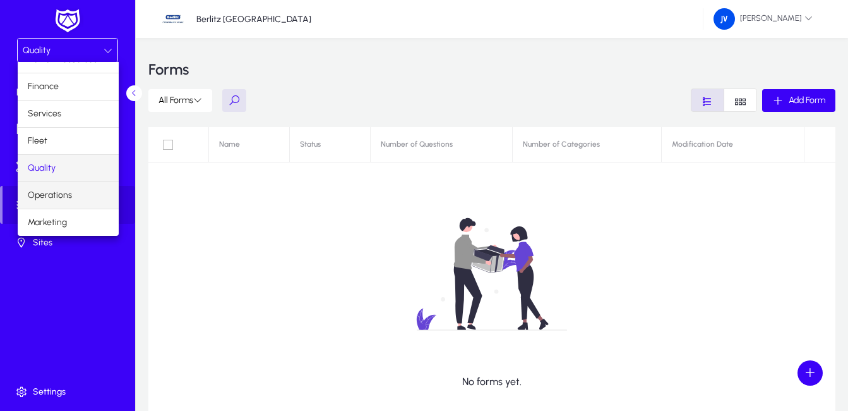
click at [93, 203] on mat-option "Operations" at bounding box center [68, 195] width 101 height 27
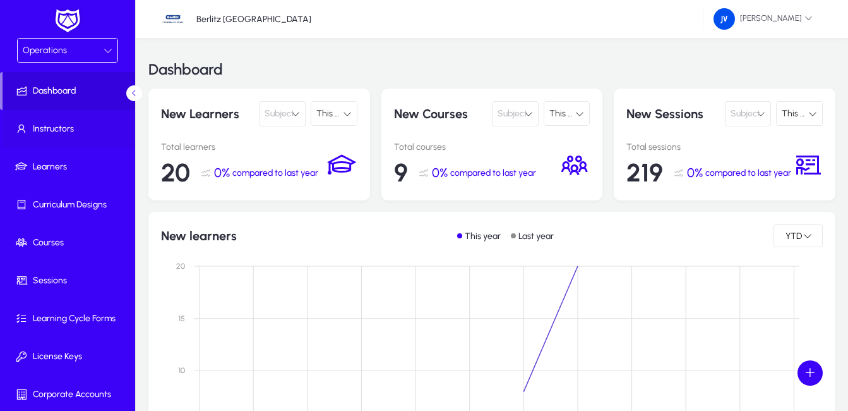
click at [93, 126] on span "Instructors" at bounding box center [70, 129] width 135 height 13
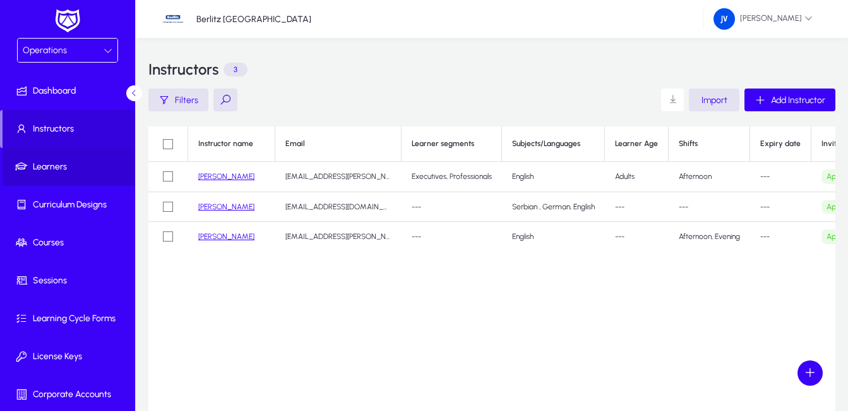
click at [78, 160] on span "Learners" at bounding box center [70, 166] width 135 height 13
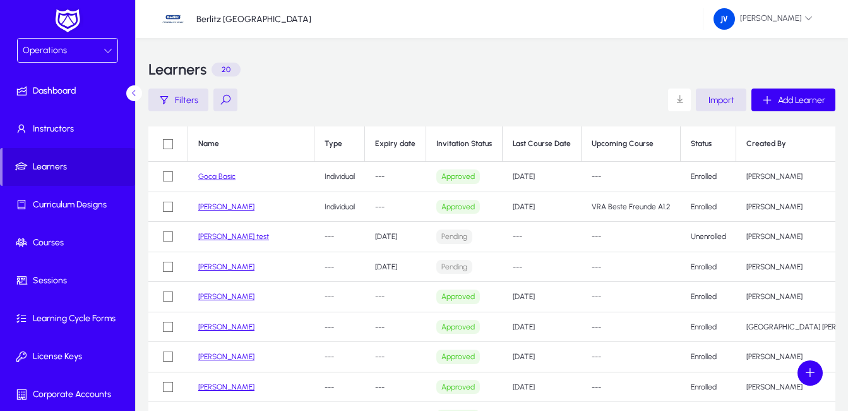
click at [387, 174] on td "---" at bounding box center [395, 177] width 61 height 30
click at [606, 145] on th "Upcoming Course" at bounding box center [631, 143] width 99 height 35
click at [701, 174] on td "Enrolled" at bounding box center [709, 177] width 56 height 30
click at [338, 174] on td "Individual" at bounding box center [340, 177] width 51 height 30
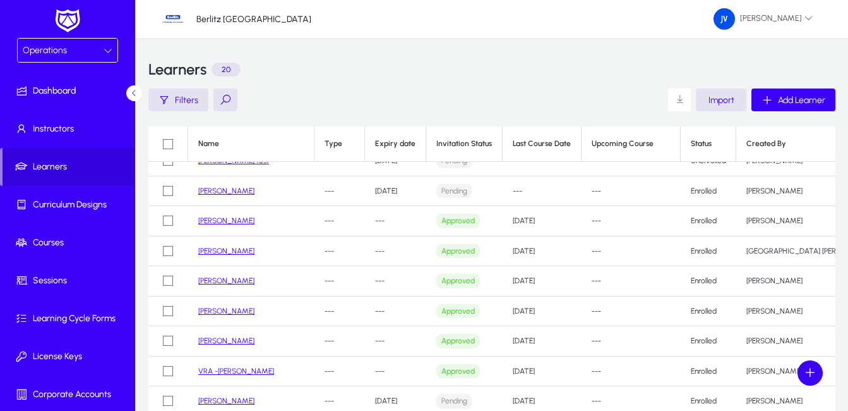
scroll to position [13, 0]
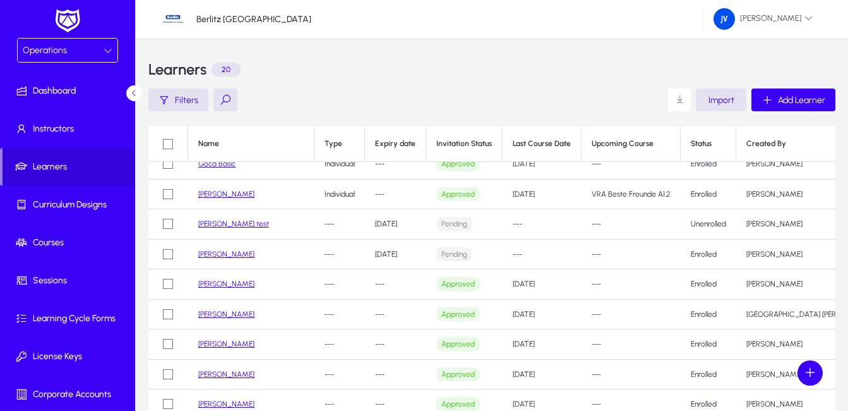
click at [239, 198] on link "[PERSON_NAME]" at bounding box center [226, 194] width 56 height 9
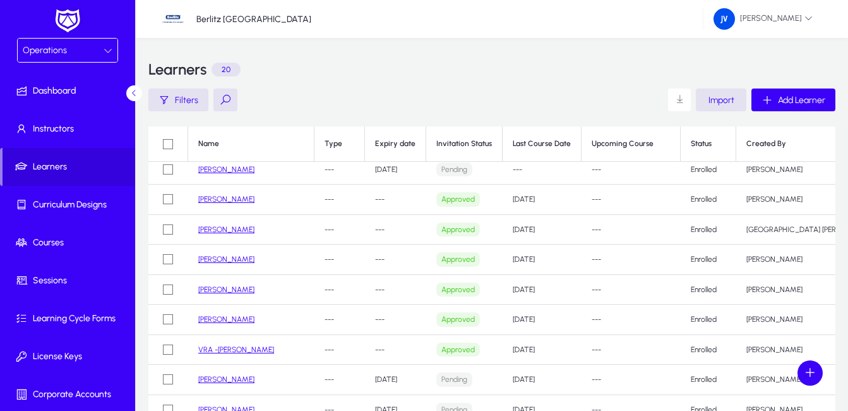
scroll to position [76, 0]
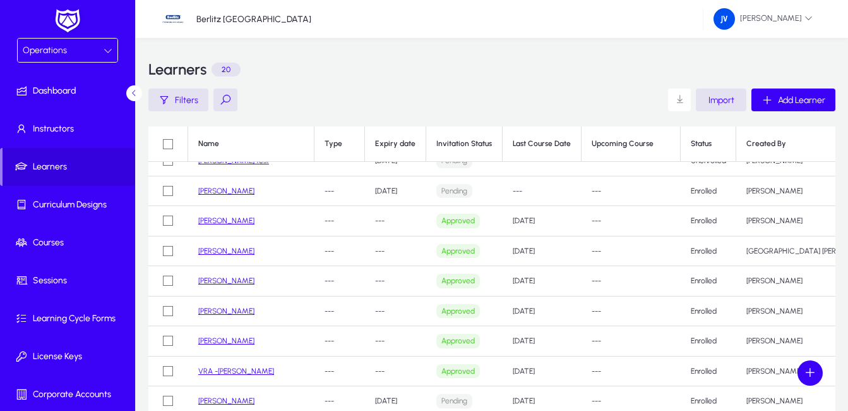
click at [244, 370] on link "VRA -[PERSON_NAME]" at bounding box center [236, 370] width 76 height 9
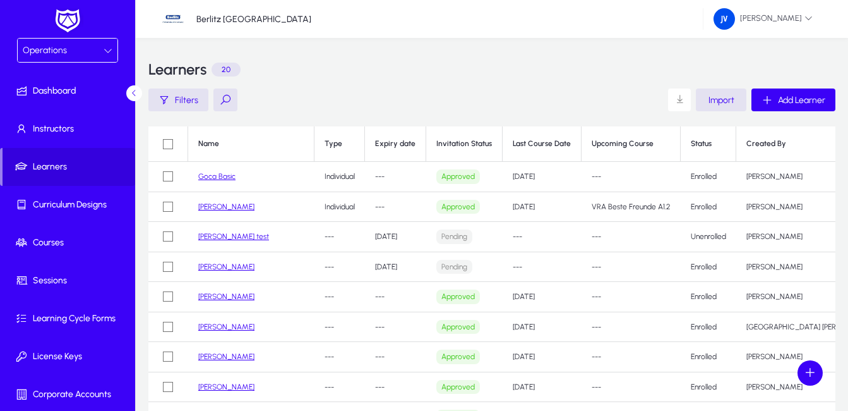
click at [236, 238] on link "[PERSON_NAME] test" at bounding box center [233, 236] width 71 height 9
click at [72, 203] on span "Curriculum Designs" at bounding box center [70, 204] width 135 height 13
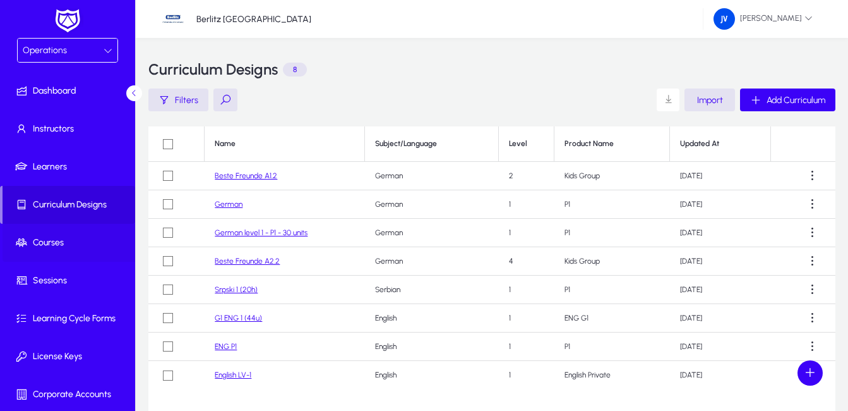
click at [54, 245] on span "Courses" at bounding box center [70, 242] width 135 height 13
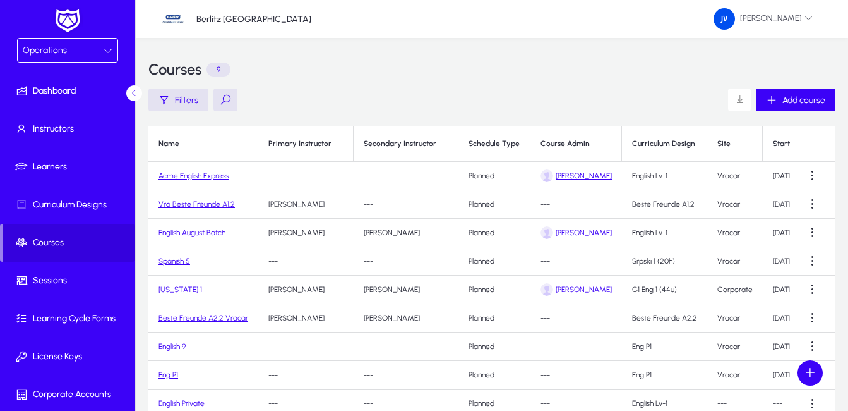
click at [188, 176] on link "Acme English Express" at bounding box center [194, 175] width 70 height 9
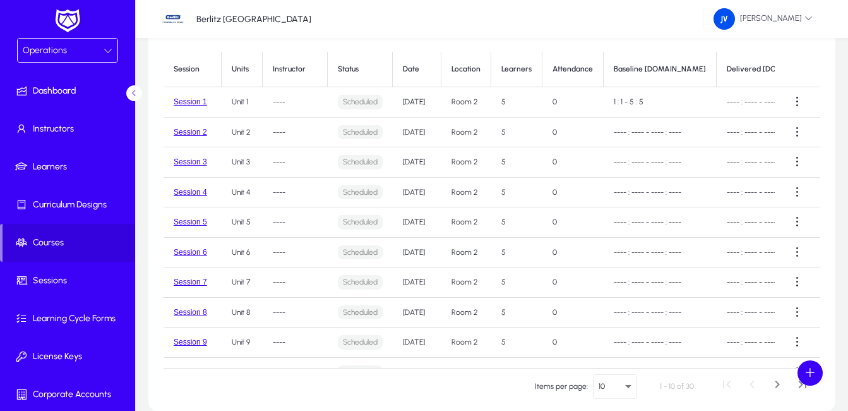
scroll to position [190, 0]
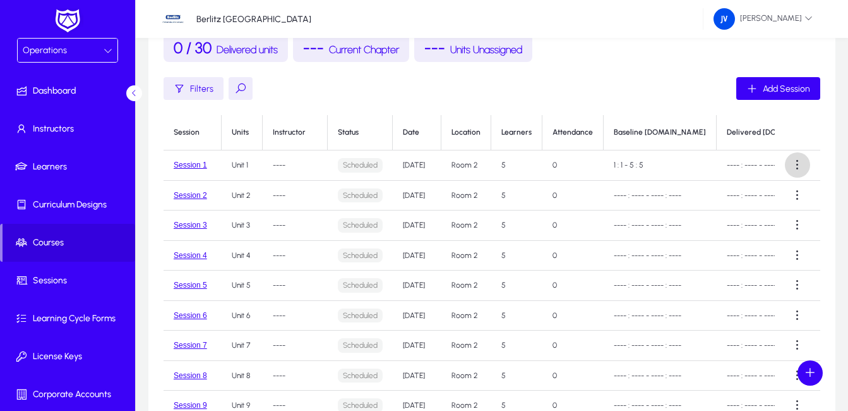
click at [795, 170] on span at bounding box center [797, 164] width 25 height 25
click at [795, 170] on div at bounding box center [424, 205] width 848 height 411
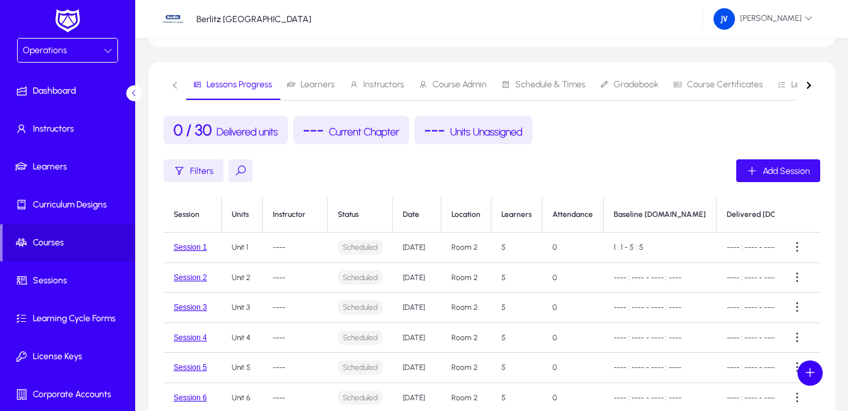
scroll to position [126, 0]
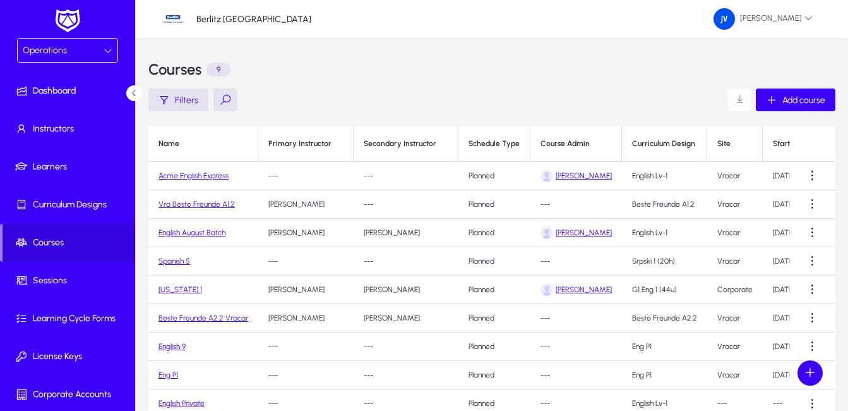
click at [227, 176] on link "Acme English Express" at bounding box center [194, 175] width 70 height 9
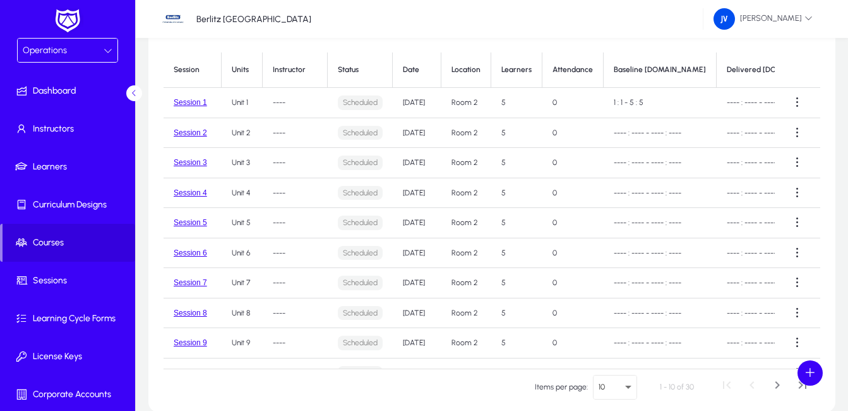
scroll to position [127, 0]
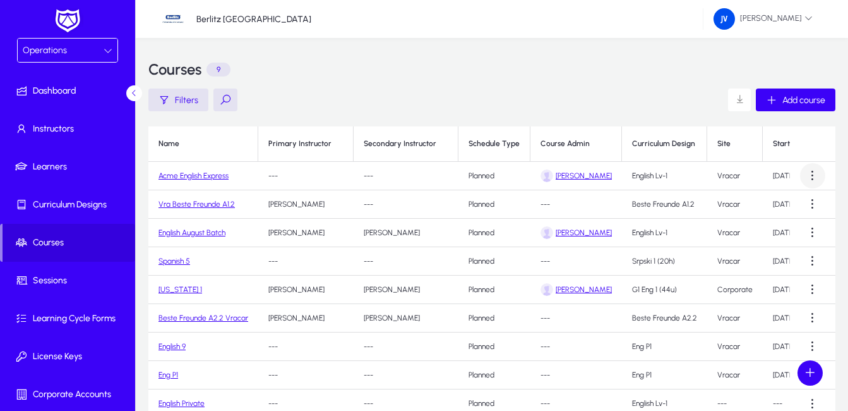
click at [815, 178] on span at bounding box center [812, 175] width 25 height 25
click at [778, 210] on span "Edit" at bounding box center [790, 206] width 51 height 11
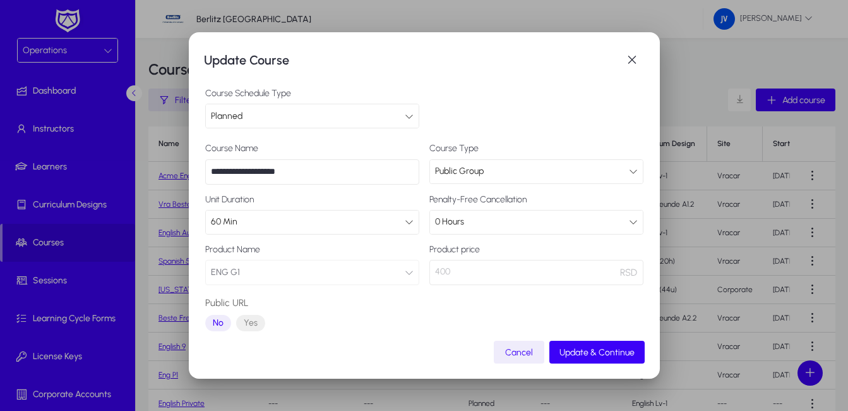
click at [407, 119] on icon at bounding box center [409, 116] width 9 height 9
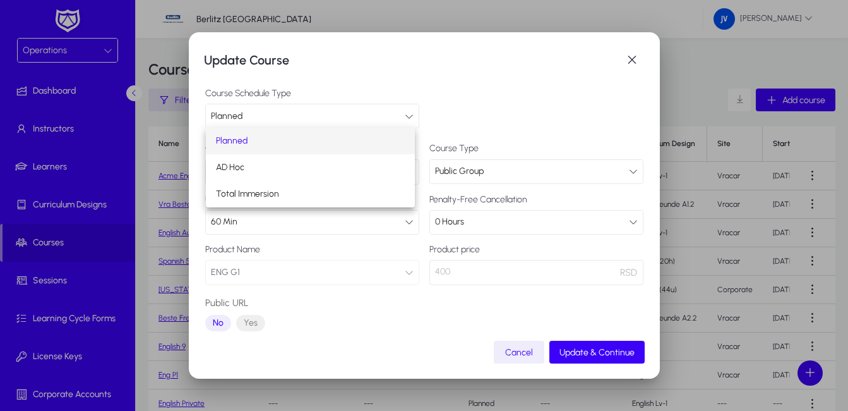
click at [407, 119] on div at bounding box center [424, 205] width 848 height 411
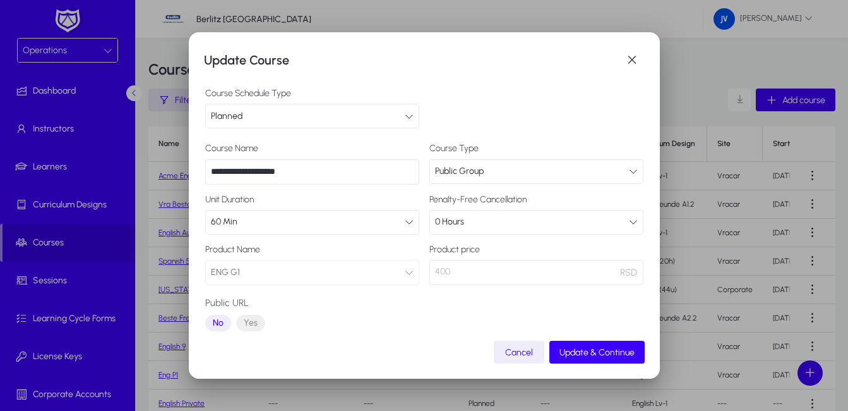
click at [629, 224] on div "0 Hours" at bounding box center [536, 221] width 213 height 23
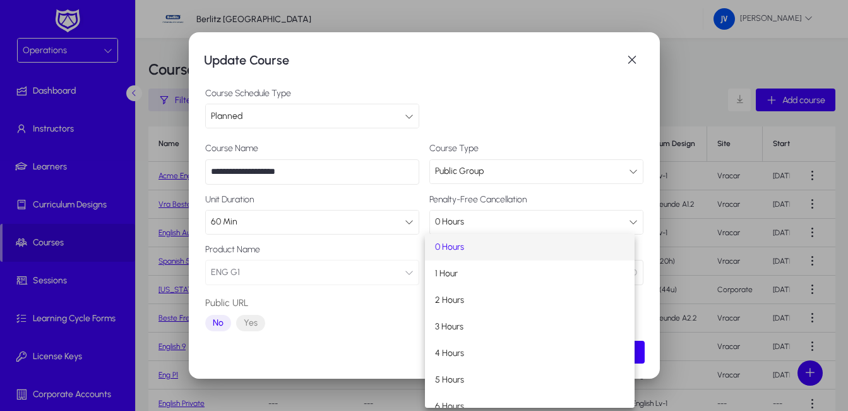
click at [629, 224] on div at bounding box center [424, 205] width 848 height 411
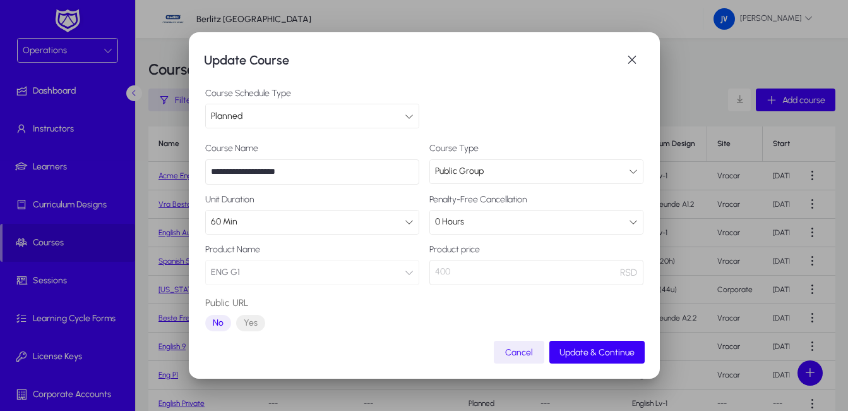
click at [629, 224] on div "0 Hours" at bounding box center [536, 221] width 213 height 23
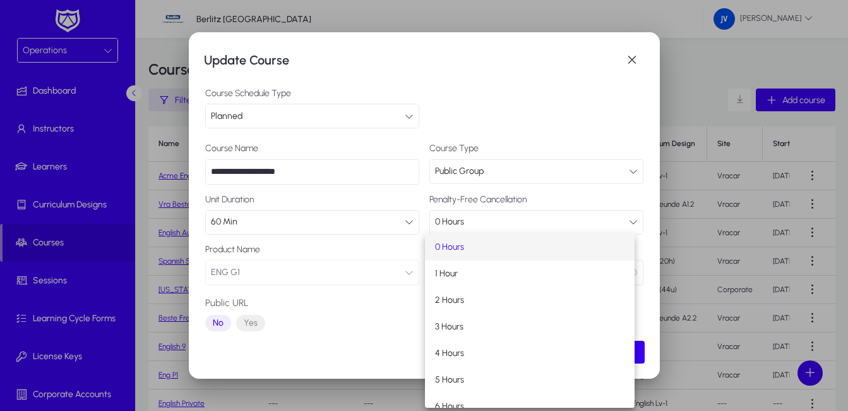
click at [515, 73] on div at bounding box center [424, 205] width 848 height 411
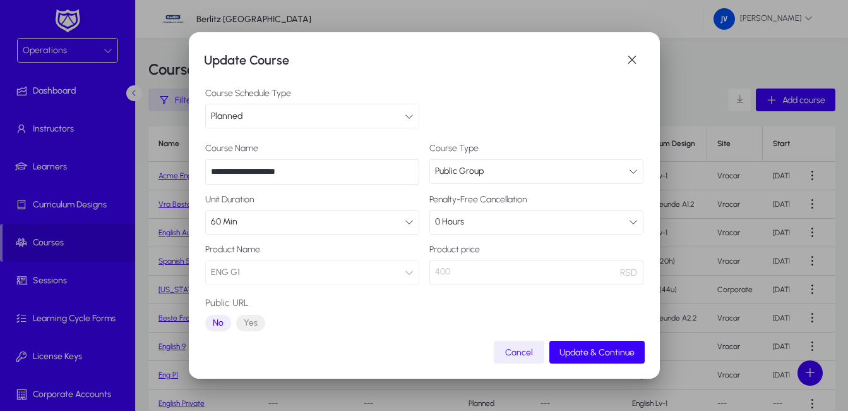
click at [625, 273] on span "RSD" at bounding box center [628, 272] width 17 height 15
click at [471, 267] on p "400" at bounding box center [537, 272] width 214 height 25
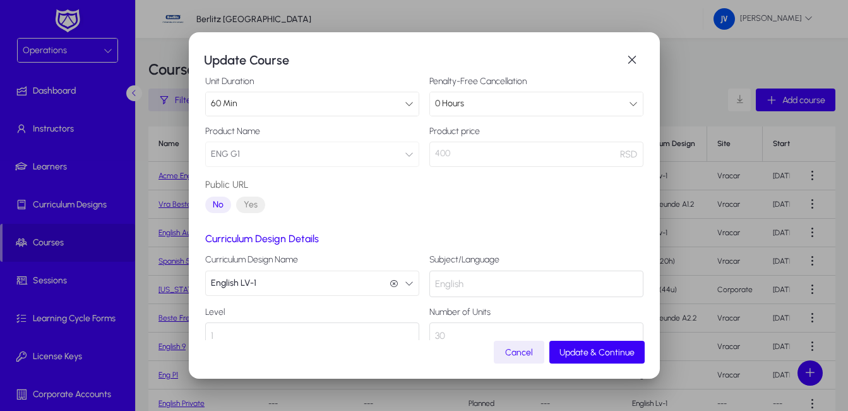
scroll to position [147, 0]
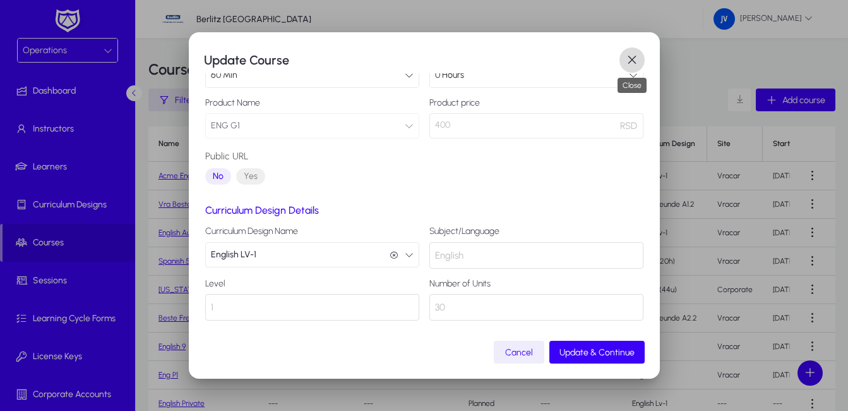
click at [630, 59] on span "button" at bounding box center [632, 59] width 25 height 25
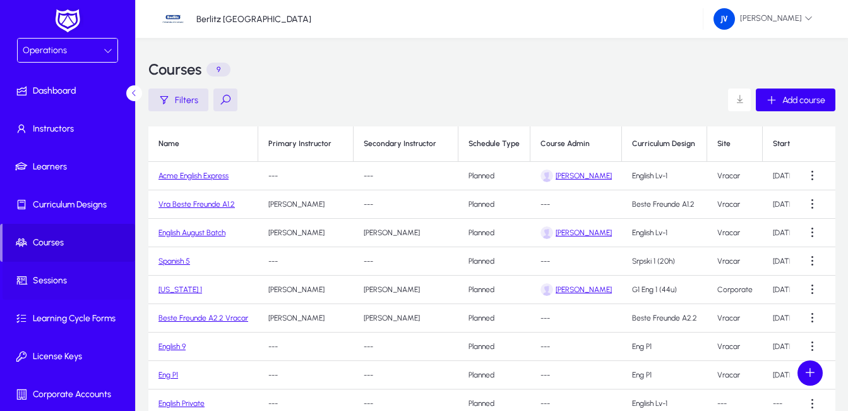
click at [67, 285] on span "Sessions" at bounding box center [70, 280] width 135 height 13
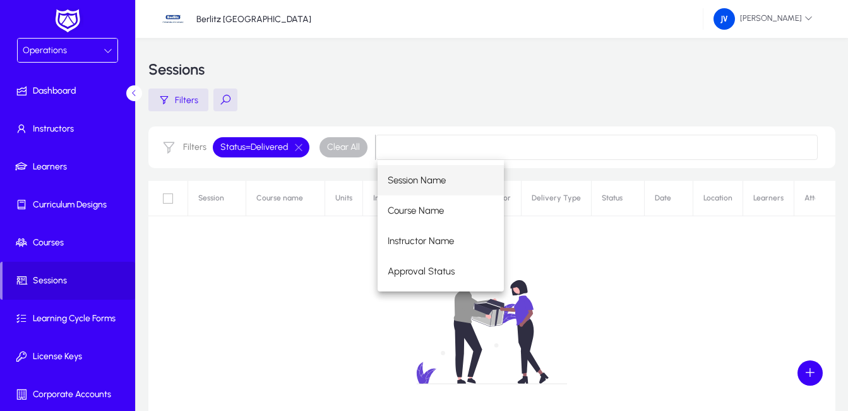
click at [241, 289] on div "No sessions found." at bounding box center [491, 339] width 687 height 316
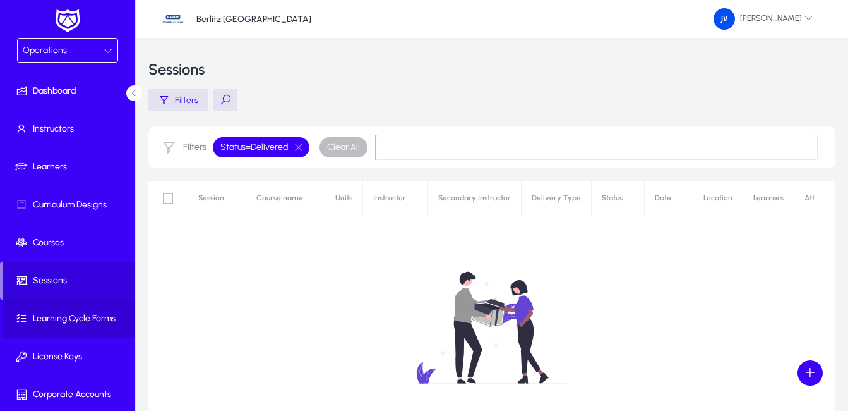
click at [99, 322] on span "Learning Cycle Forms" at bounding box center [70, 318] width 135 height 13
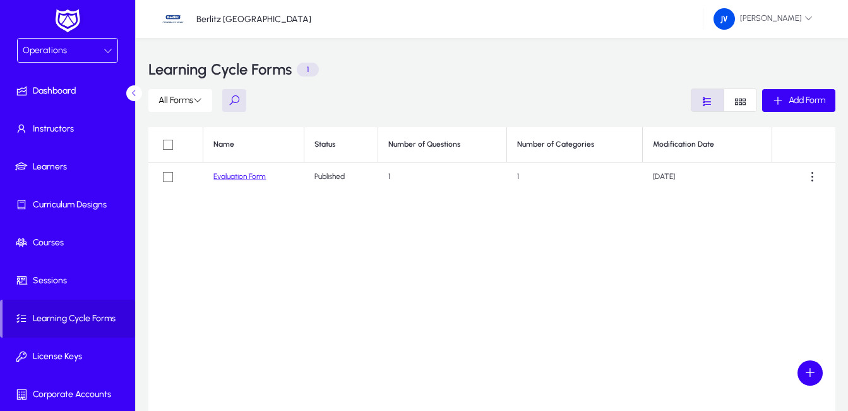
click at [229, 177] on link "Evaluation Form" at bounding box center [240, 176] width 52 height 9
click at [819, 174] on span at bounding box center [812, 176] width 25 height 25
click at [786, 232] on span "Edit" at bounding box center [790, 234] width 51 height 11
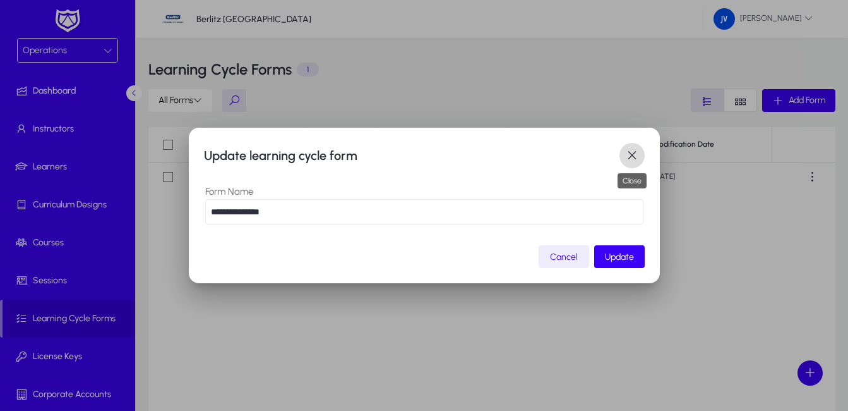
click at [634, 156] on span "button" at bounding box center [632, 155] width 25 height 25
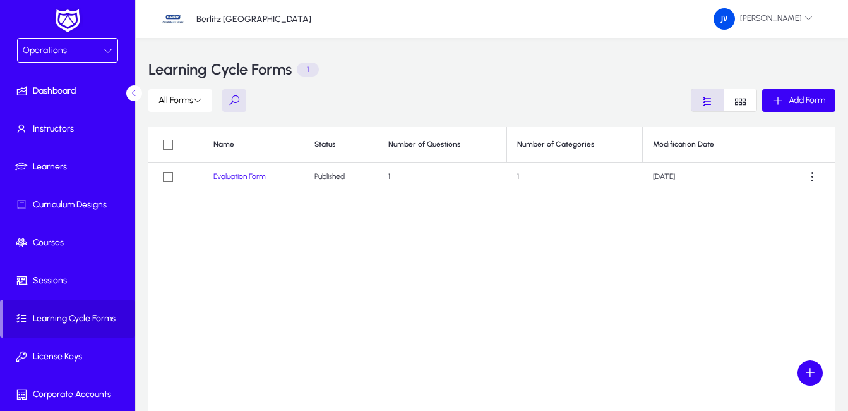
click at [104, 43] on div at bounding box center [108, 50] width 9 height 15
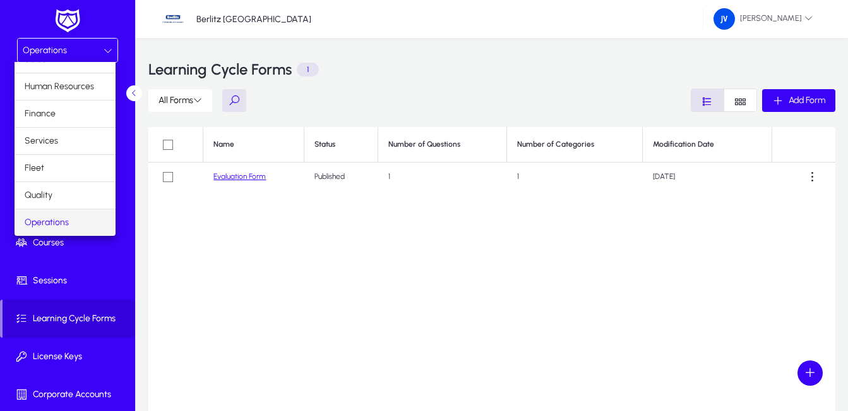
scroll to position [43, 0]
click at [70, 220] on mat-option "Marketing" at bounding box center [65, 222] width 101 height 27
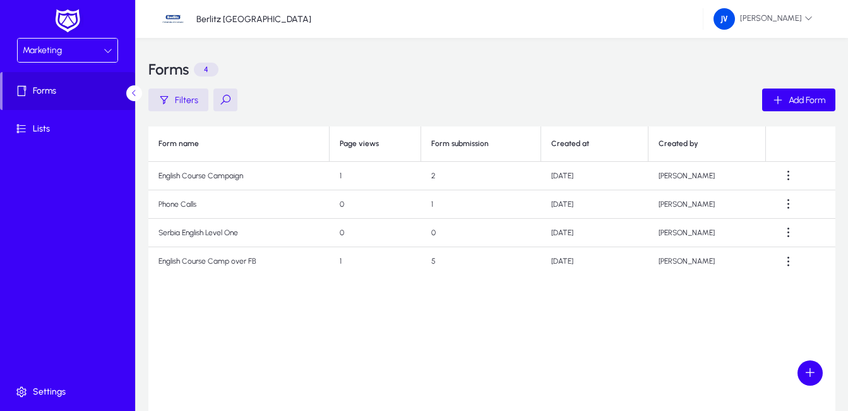
click at [105, 52] on icon at bounding box center [108, 50] width 9 height 9
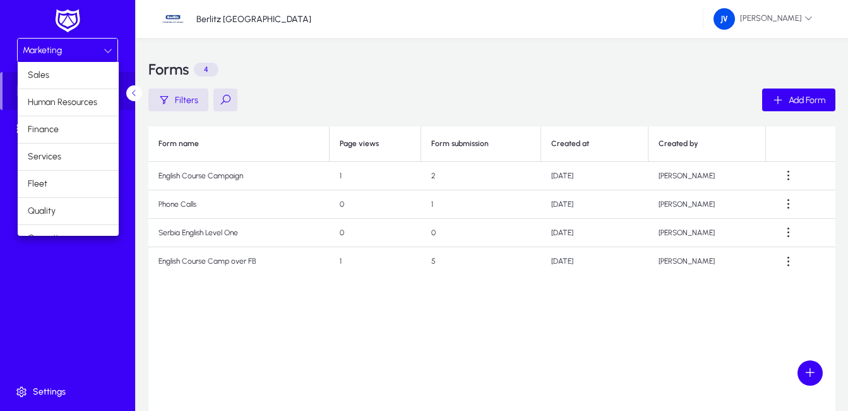
scroll to position [43, 0]
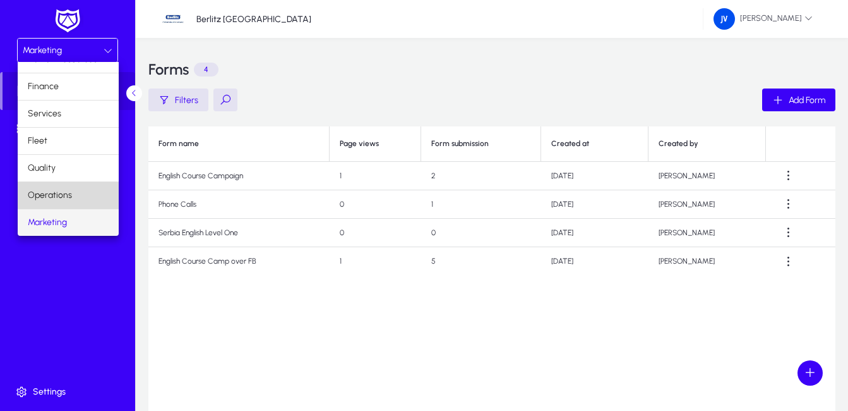
click at [85, 187] on mat-option "Operations" at bounding box center [68, 195] width 101 height 27
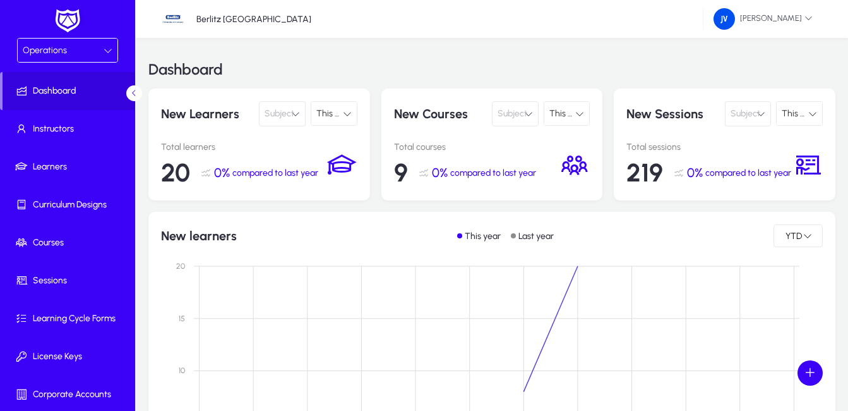
click at [105, 46] on icon at bounding box center [108, 50] width 9 height 9
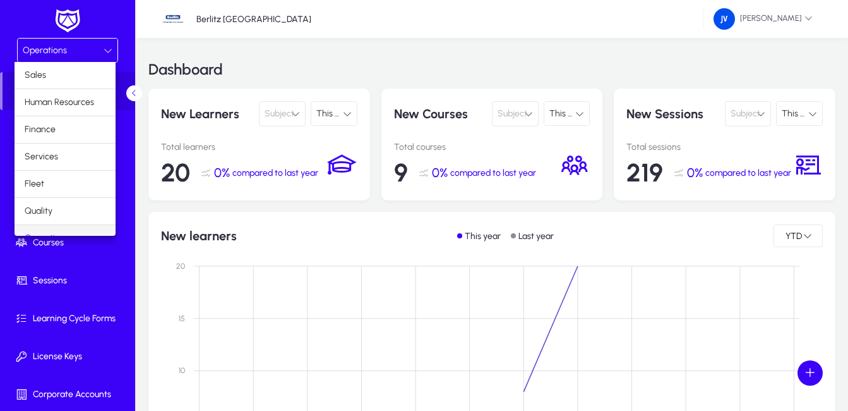
scroll to position [16, 0]
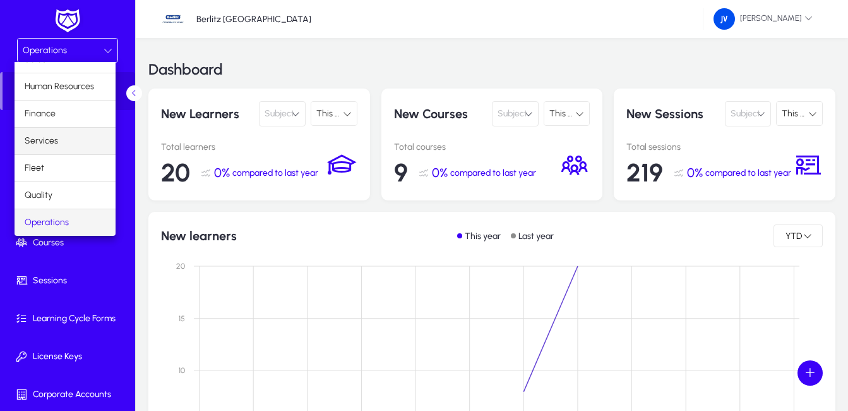
click at [94, 134] on mat-option "Services" at bounding box center [65, 141] width 101 height 27
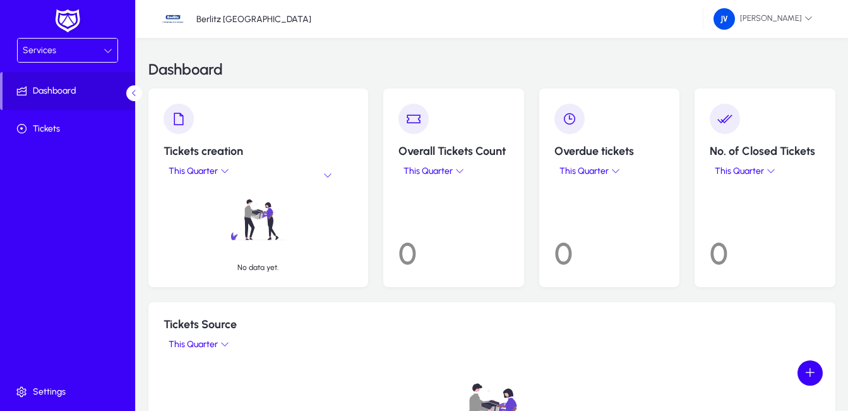
click at [112, 45] on div at bounding box center [108, 50] width 9 height 15
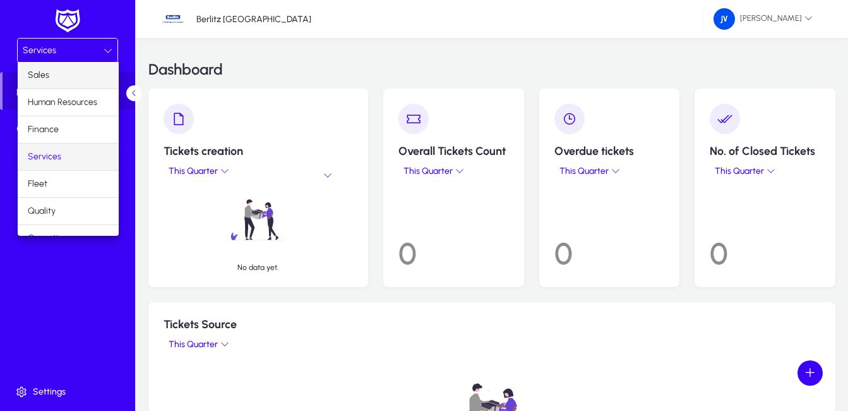
click at [68, 70] on mat-option "Sales" at bounding box center [68, 75] width 101 height 27
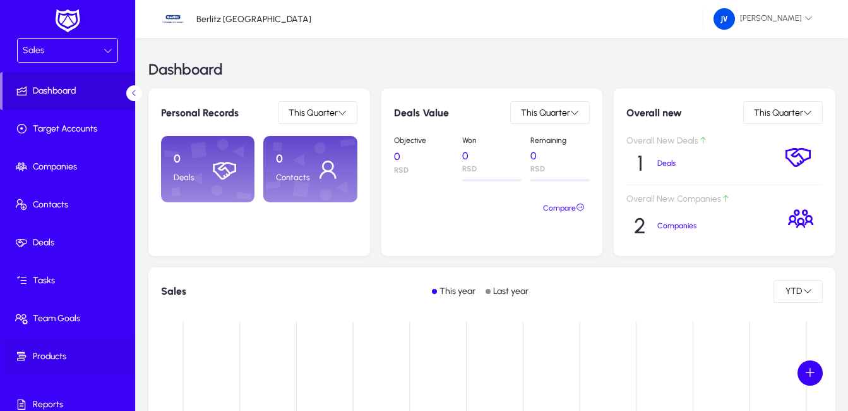
click at [47, 352] on span "Products" at bounding box center [70, 356] width 135 height 13
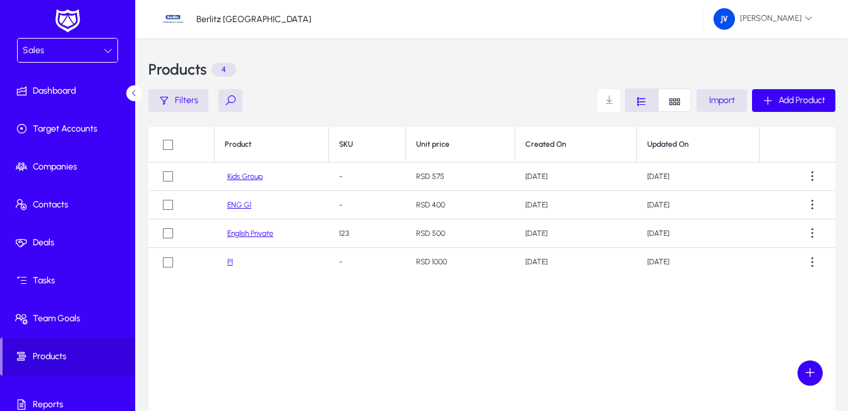
click at [247, 181] on link "Kids Group" at bounding box center [244, 176] width 35 height 9
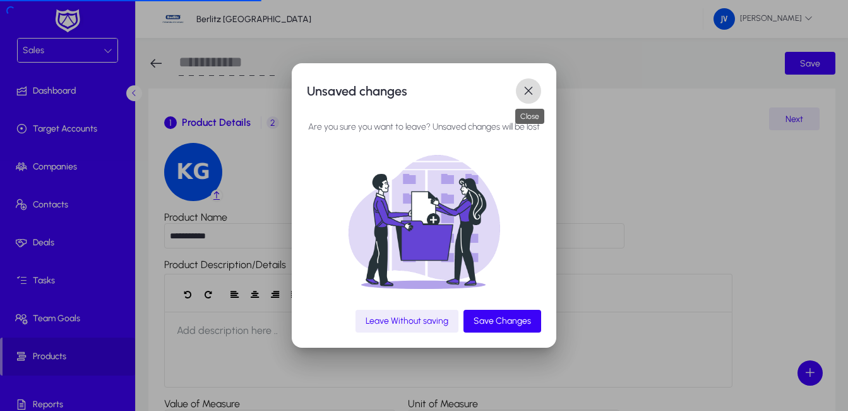
click at [535, 90] on span "button" at bounding box center [528, 90] width 25 height 25
click at [449, 322] on span "Leave Without saving" at bounding box center [407, 320] width 83 height 11
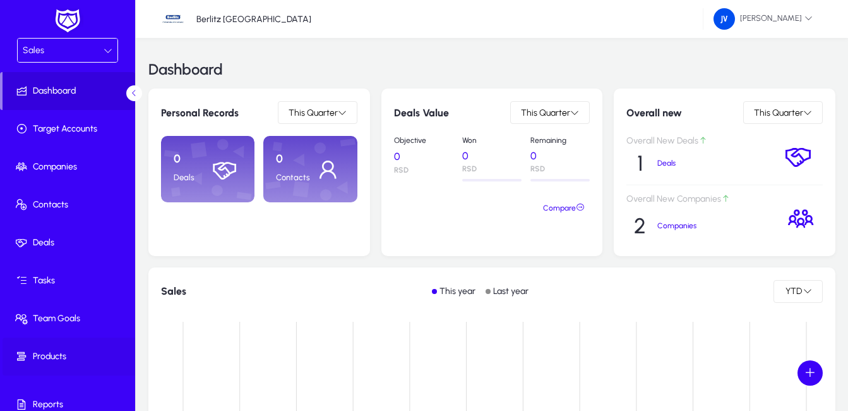
click at [55, 363] on span at bounding box center [70, 356] width 135 height 30
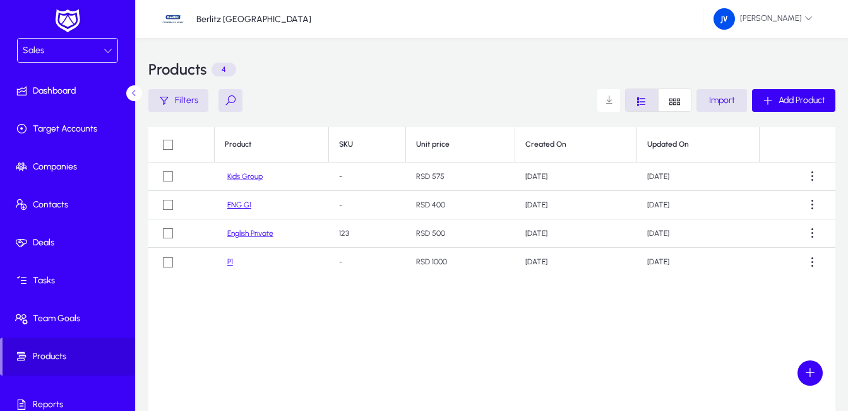
click at [245, 176] on link "Kids Group" at bounding box center [244, 176] width 35 height 9
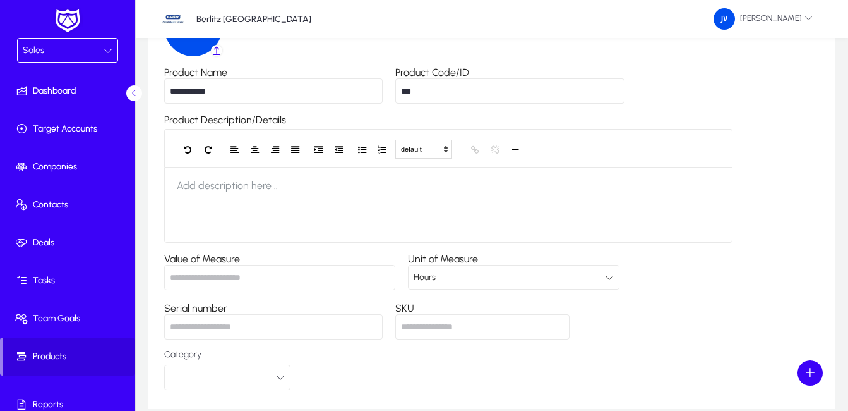
scroll to position [126, 0]
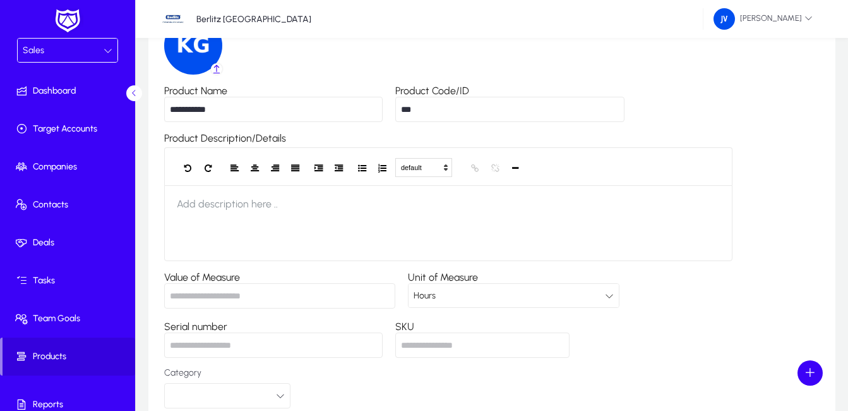
click at [366, 100] on input "**********" at bounding box center [273, 109] width 219 height 25
click at [619, 298] on div "Hours" at bounding box center [514, 295] width 210 height 23
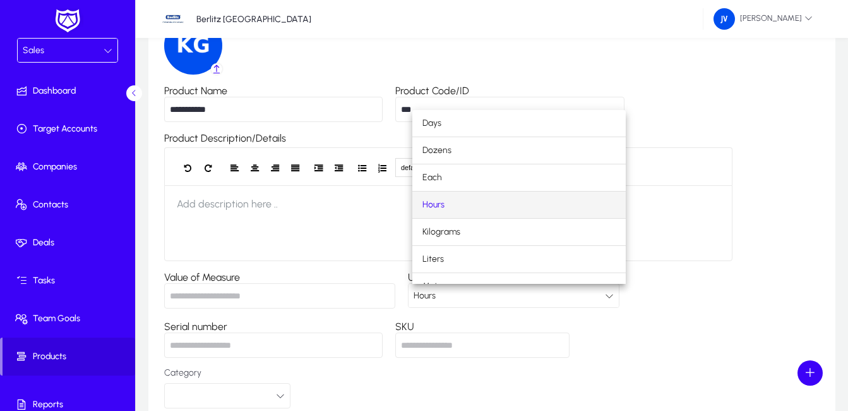
click at [620, 298] on div at bounding box center [424, 205] width 848 height 411
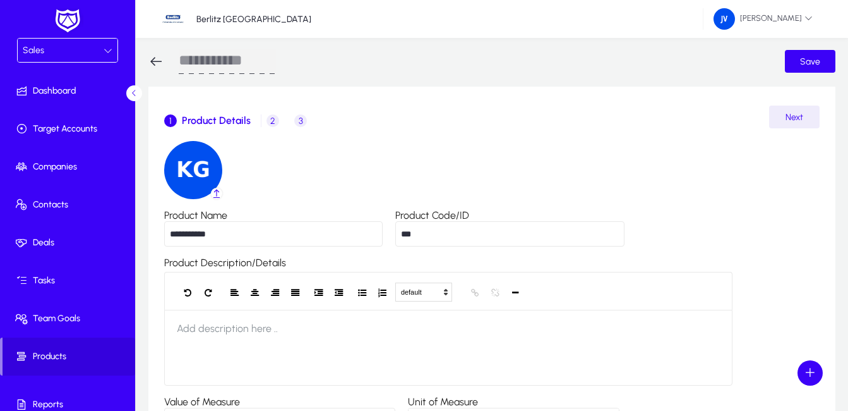
scroll to position [0, 0]
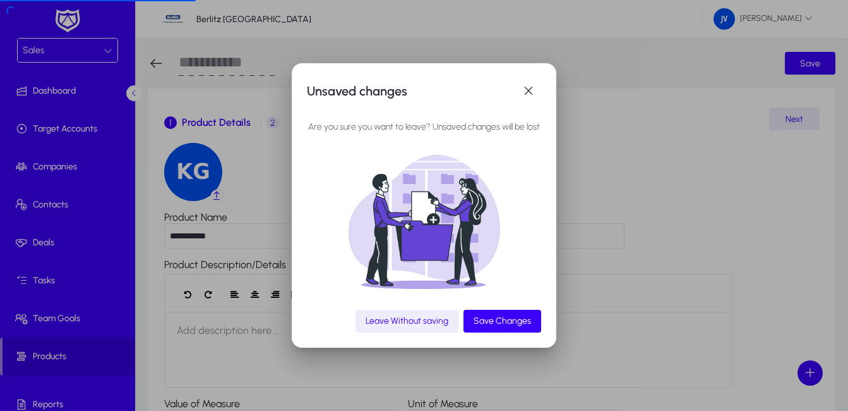
click at [417, 318] on span "Leave Without saving" at bounding box center [407, 320] width 83 height 11
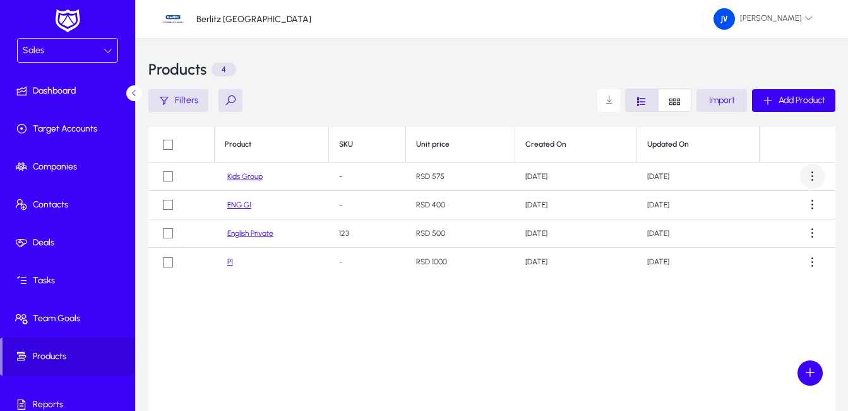
click at [812, 181] on span at bounding box center [812, 176] width 25 height 25
click at [799, 233] on span "Edit" at bounding box center [790, 233] width 51 height 11
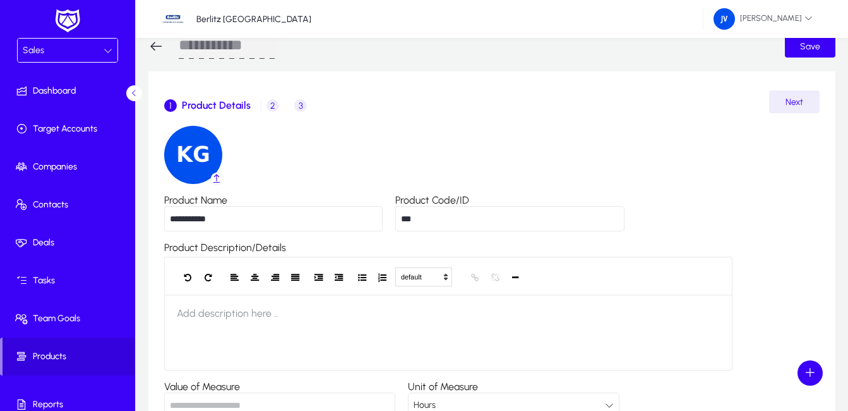
scroll to position [16, 0]
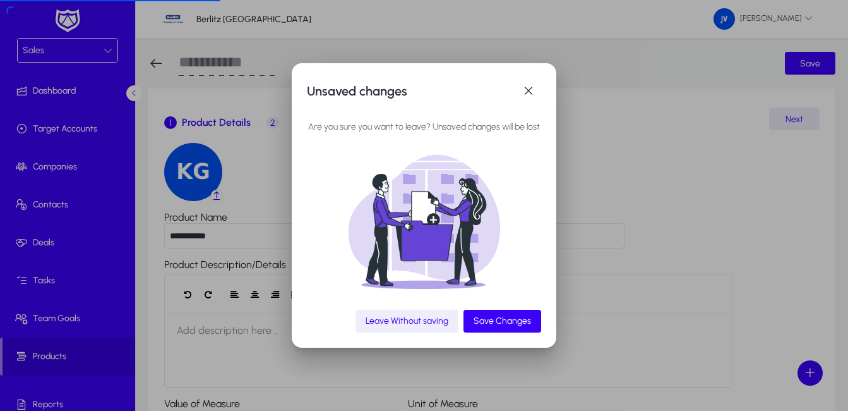
click at [435, 313] on span "button" at bounding box center [407, 321] width 103 height 30
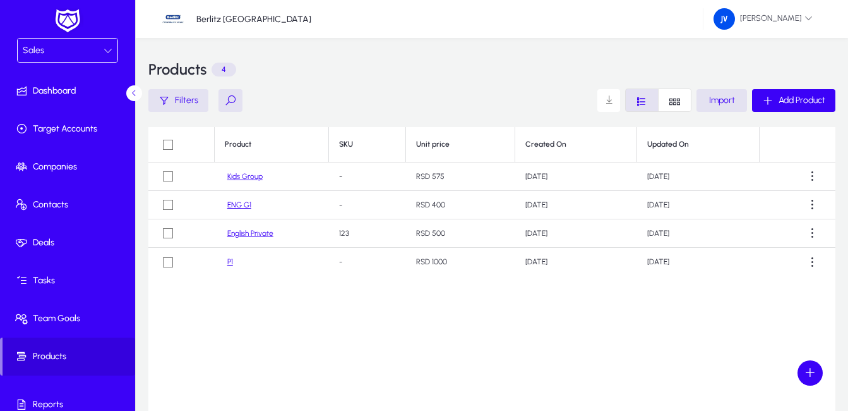
click at [227, 261] on div "P1" at bounding box center [272, 261] width 94 height 9
click at [231, 266] on link "P1" at bounding box center [230, 261] width 6 height 9
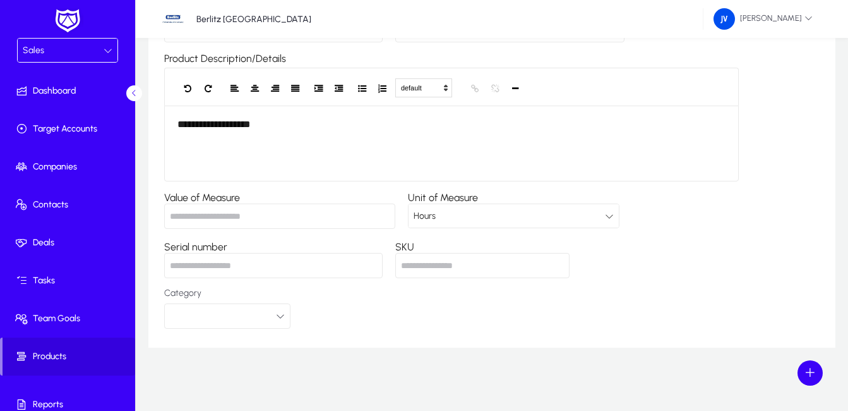
scroll to position [143, 0]
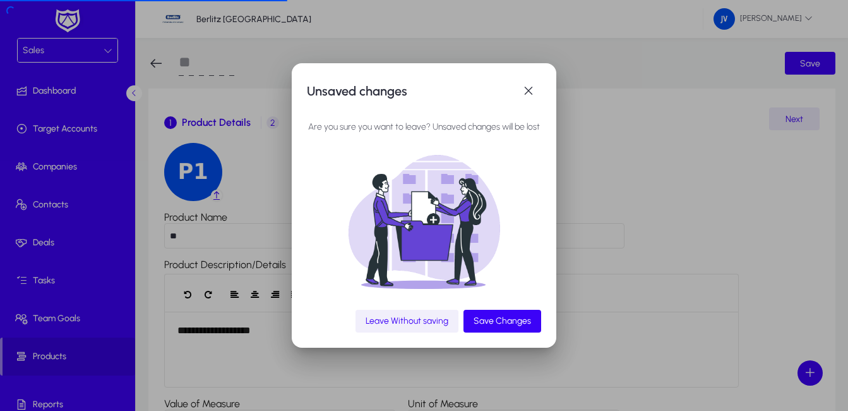
click at [410, 326] on span "Leave Without saving" at bounding box center [407, 320] width 83 height 11
